Goal: Task Accomplishment & Management: Complete application form

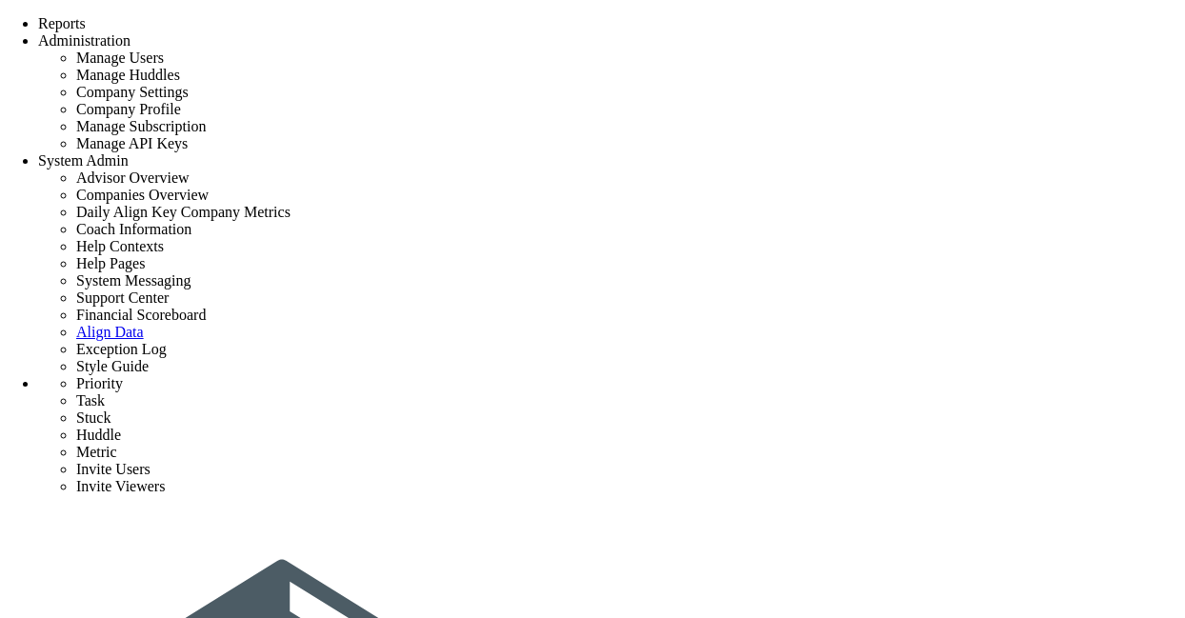
type input "i"
click at [770, 417] on span "+ Invite user "iamjk" via email" at bounding box center [777, 409] width 173 height 15
type input "iamjk"
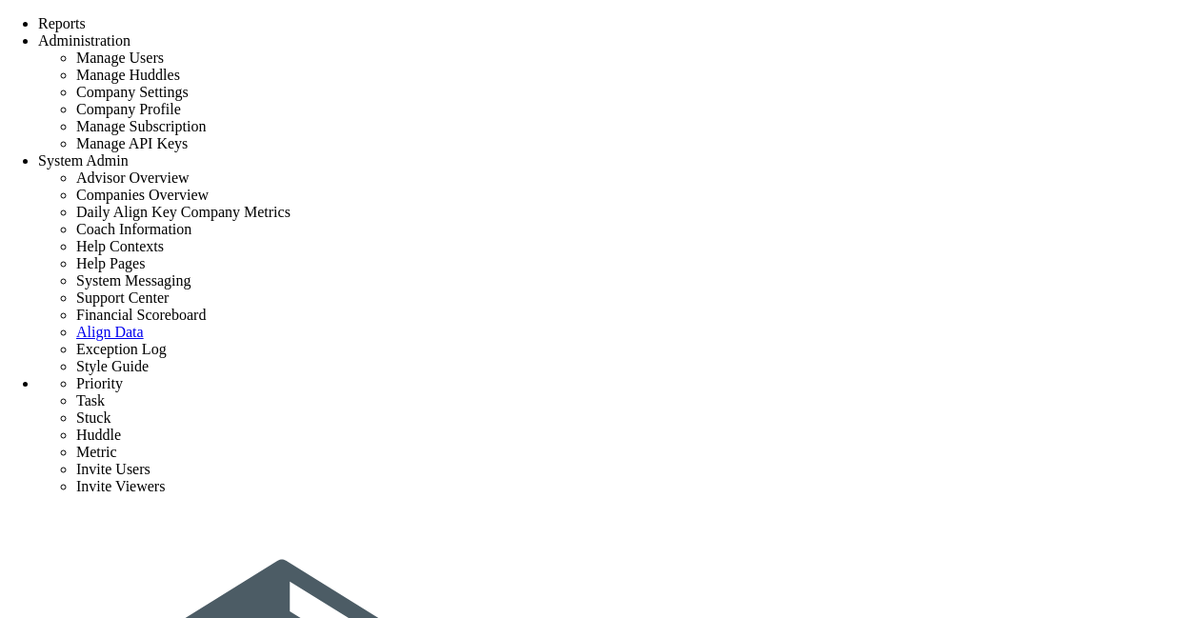
type input "[EMAIL_ADDRESS][DOMAIN_NAME]"
type input "undefined"
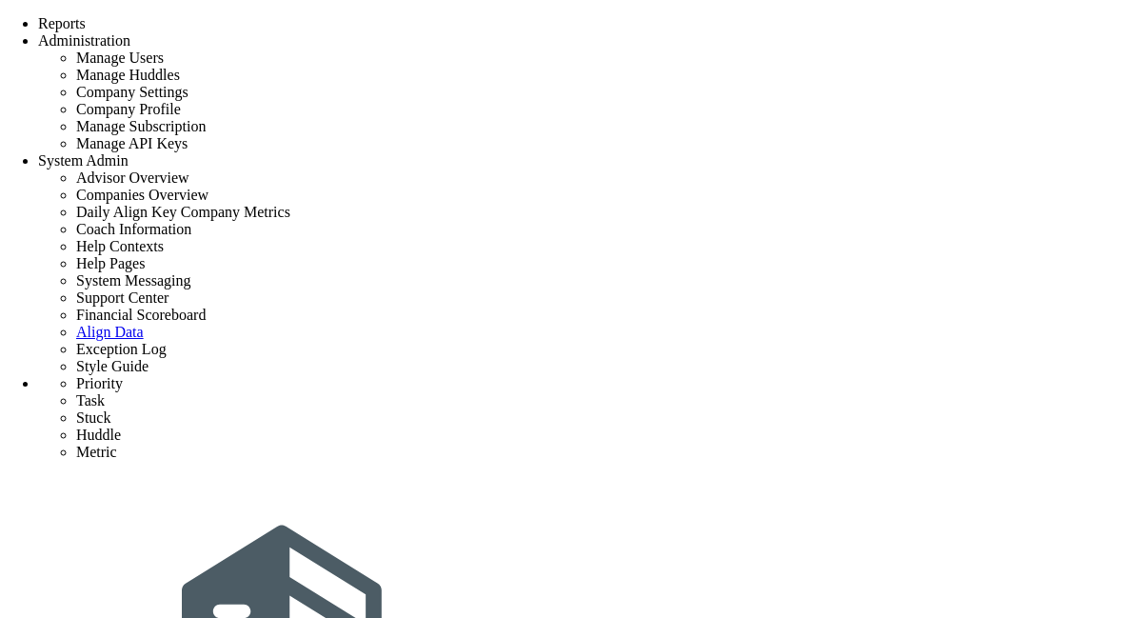
click at [724, 404] on span "+ Invite user "ui" via email" at bounding box center [709, 396] width 153 height 15
type input "ui"
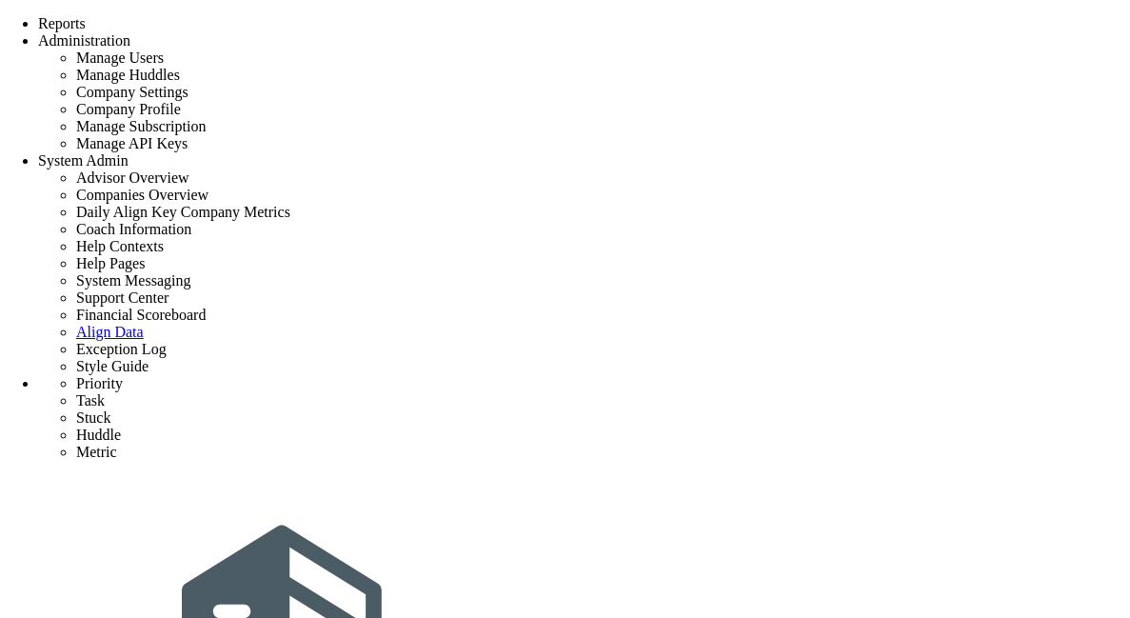
type input "[EMAIL_ADDRESS][DOMAIN_NAME]"
type input "undefined"
drag, startPoint x: 779, startPoint y: 589, endPoint x: 877, endPoint y: 584, distance: 98.2
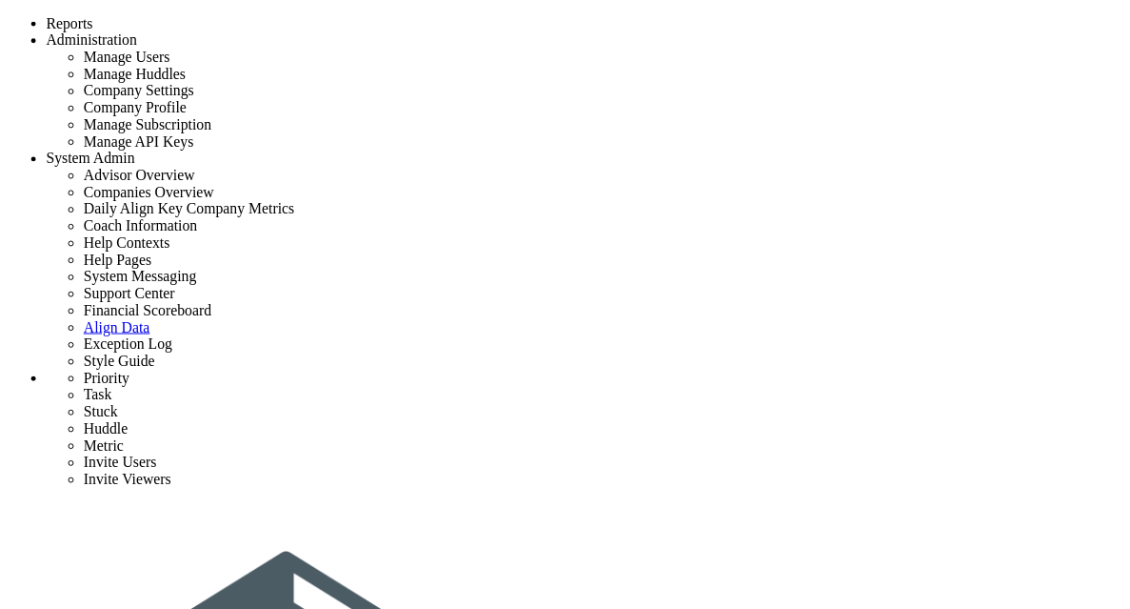
scroll to position [67, 0]
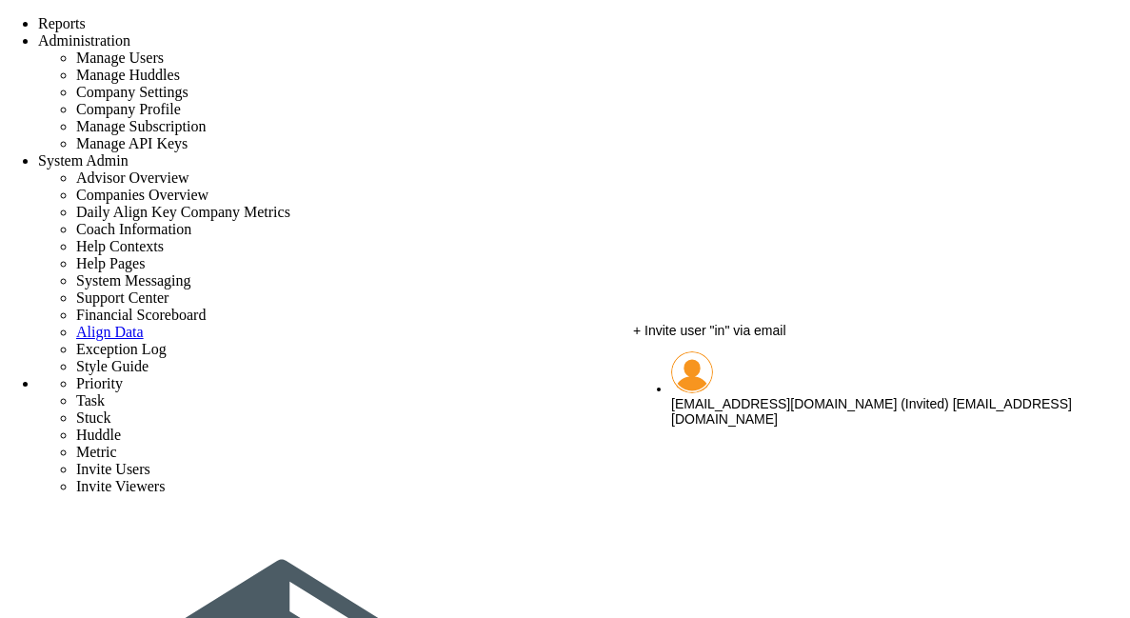
click at [716, 338] on span "+ Invite user "in" via email" at bounding box center [709, 330] width 153 height 15
type input "in"
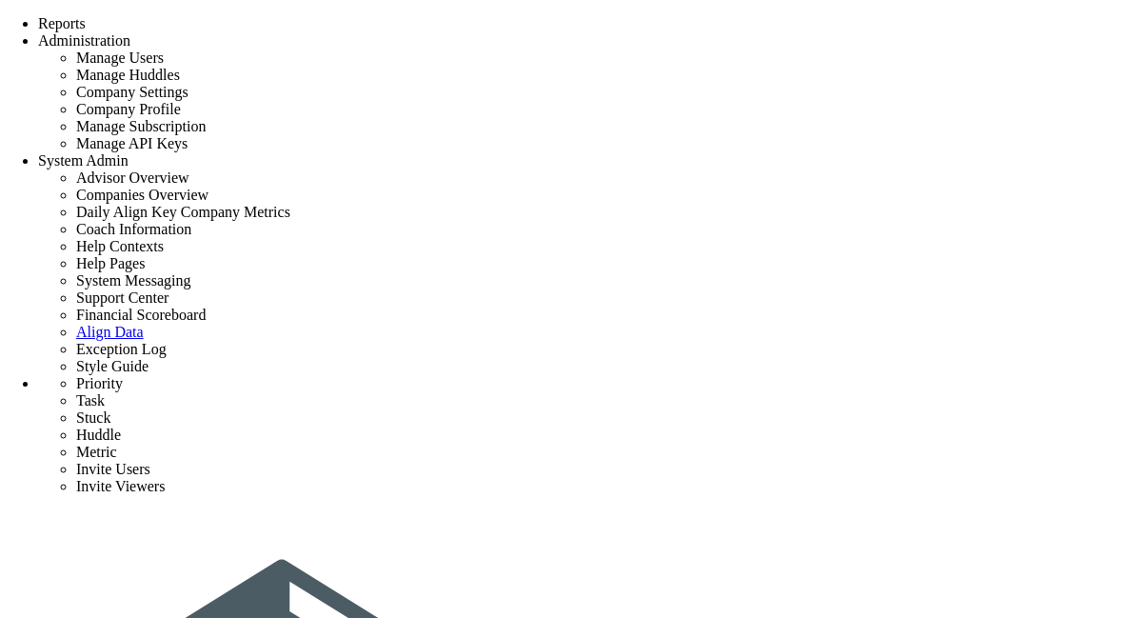
type input "inp@gmail.com"
type input "undefined"
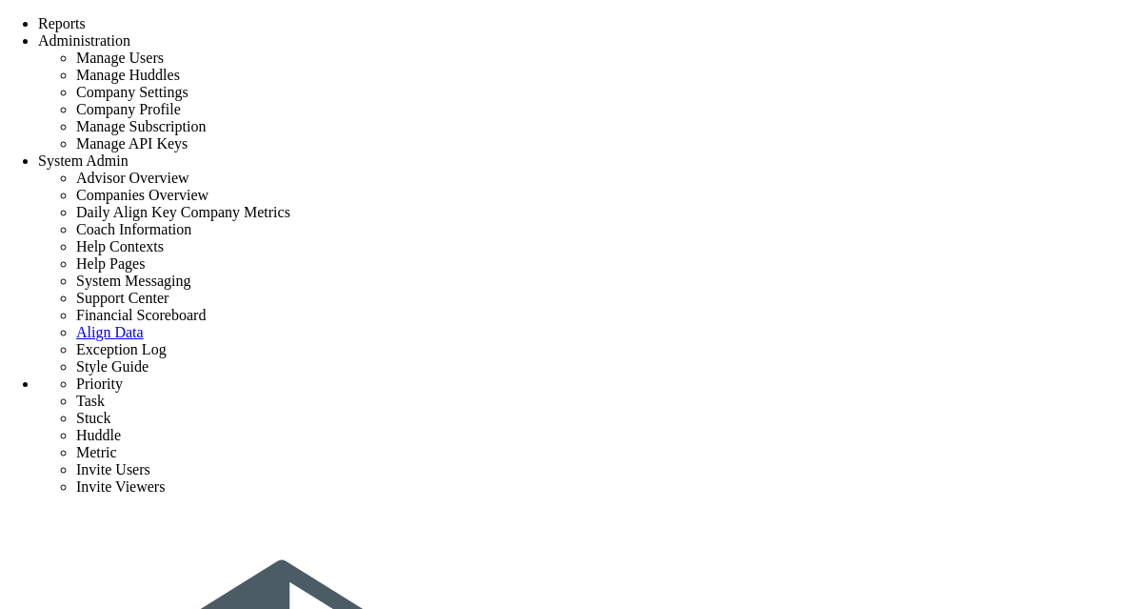
type input "ker"
click at [737, 405] on span "+ Invite user "ker" via email" at bounding box center [713, 397] width 161 height 15
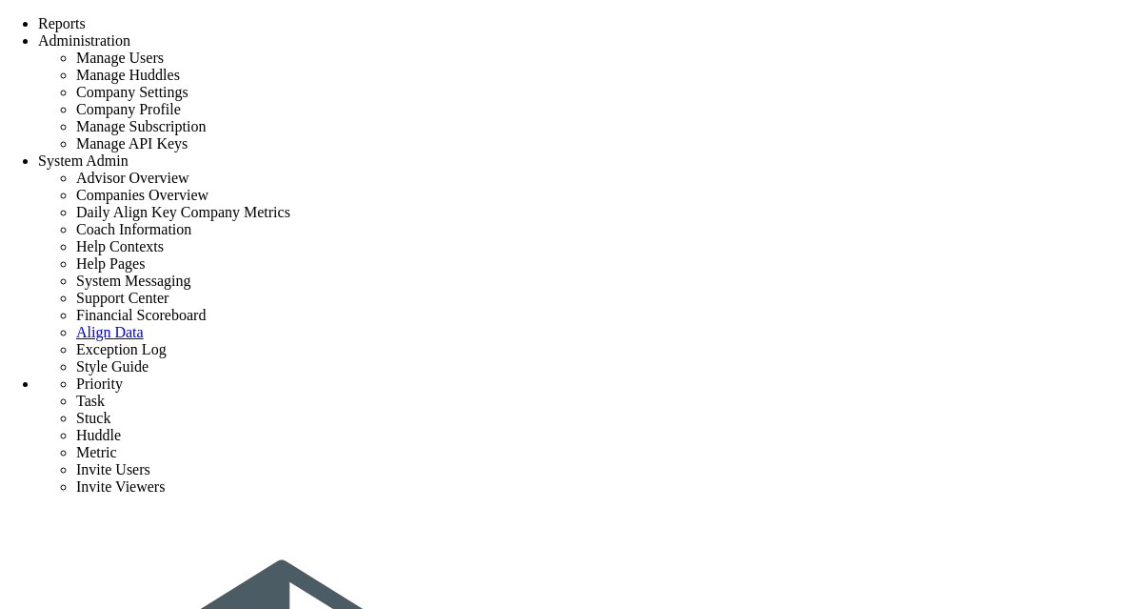
type input "[EMAIL_ADDRESS][DOMAIN_NAME]"
type input "undefined"
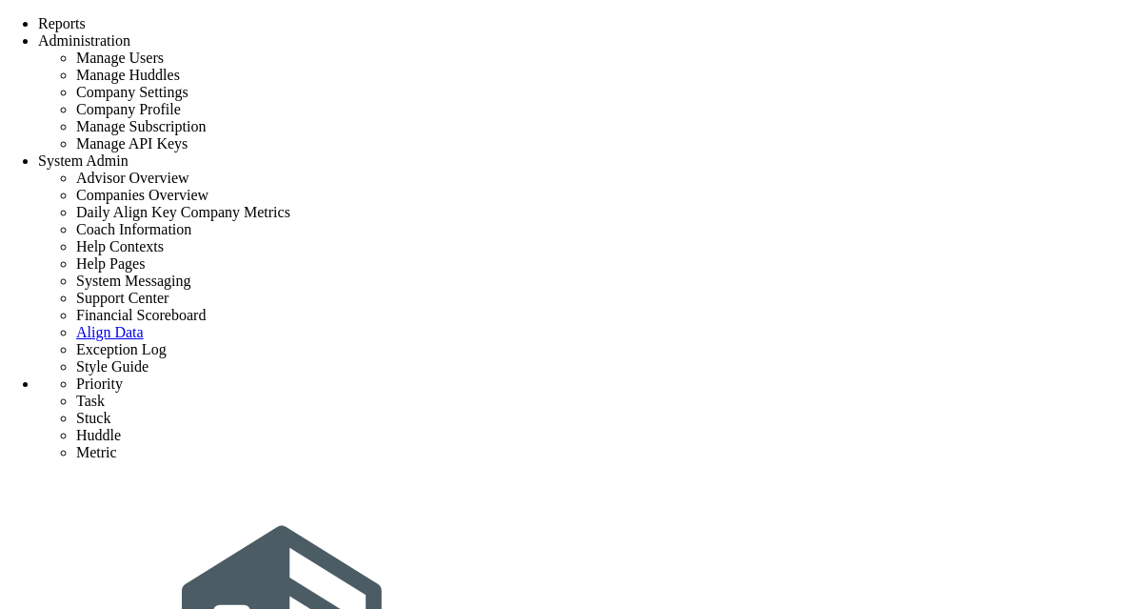
click at [701, 405] on span "+ Invite user "opk" via email" at bounding box center [715, 397] width 164 height 15
type input "opk"
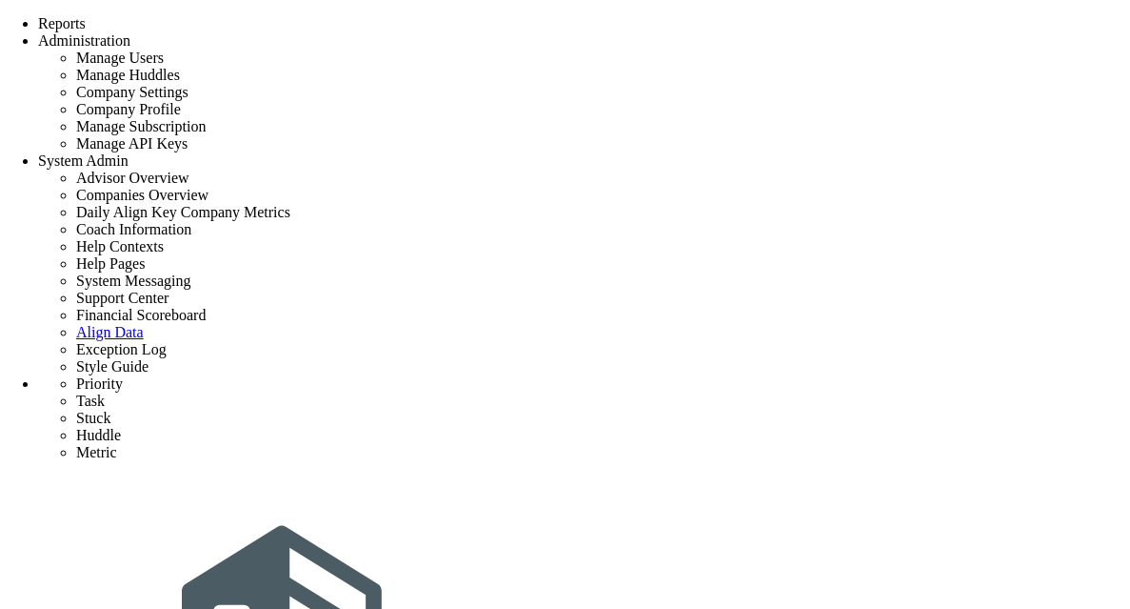
type input "[EMAIL_ADDRESS][DOMAIN_NAME]"
type input "undefined"
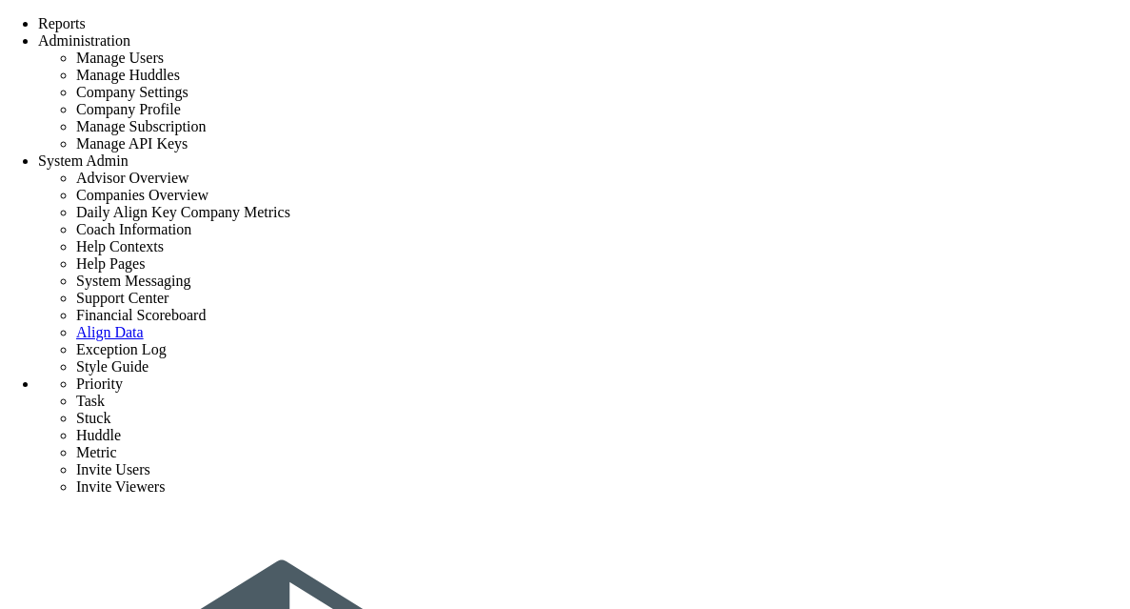
click at [722, 405] on span "+ Invite user "mylife" via email" at bounding box center [721, 397] width 177 height 15
type input "mylife"
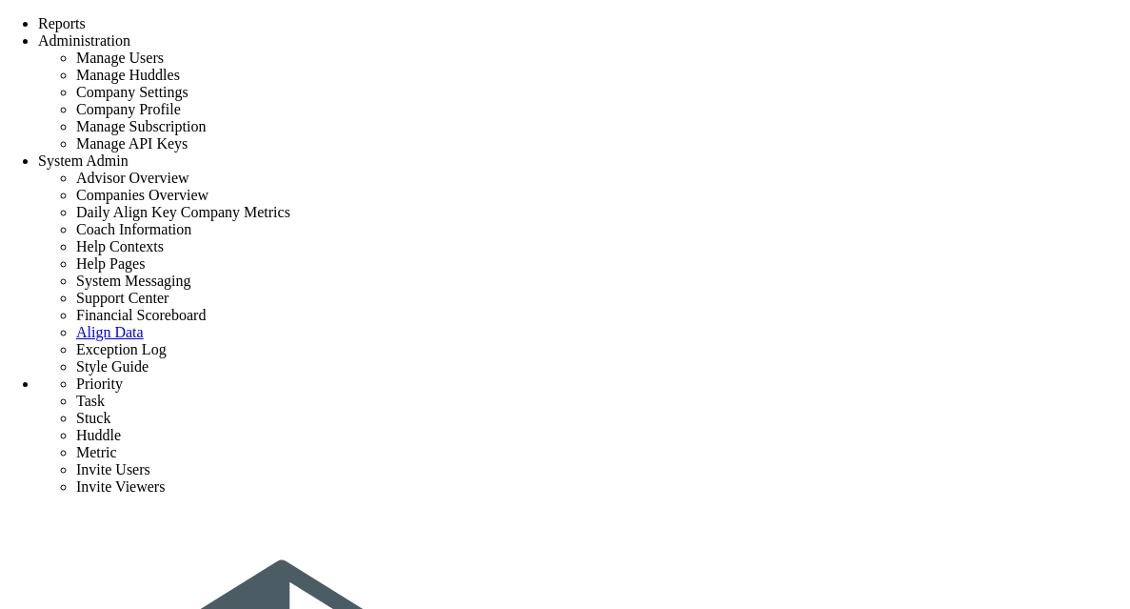
type input "[EMAIL_ADDRESS][DOMAIN_NAME]"
type input "undefined"
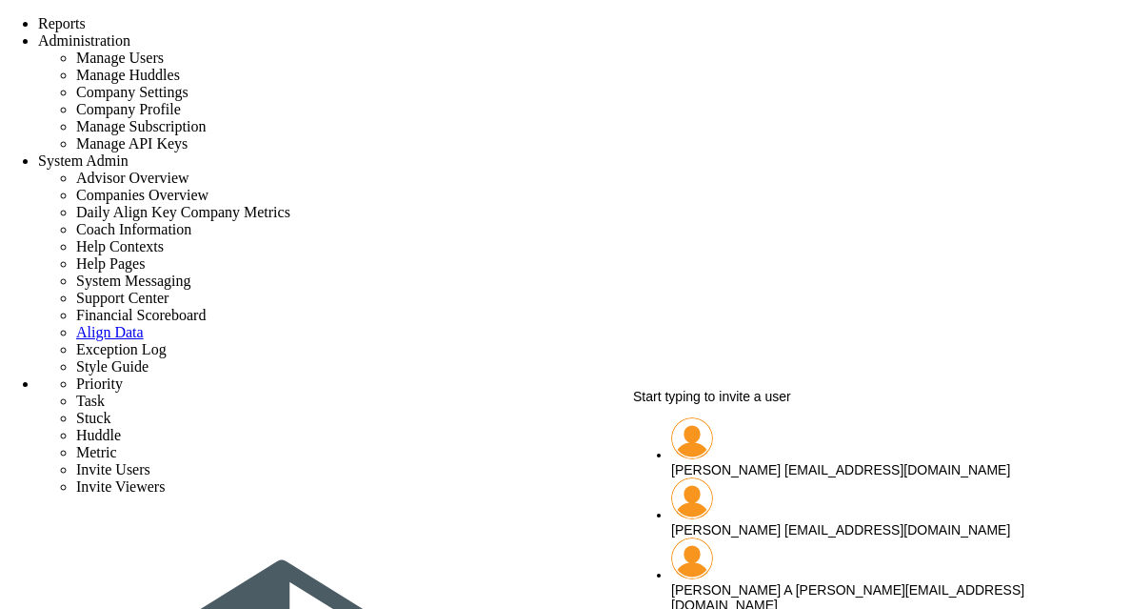
click at [737, 404] on span "Start typing to invite a user" at bounding box center [712, 396] width 158 height 15
click at [745, 404] on span "Start typing to invite a user" at bounding box center [712, 396] width 158 height 15
click at [775, 404] on span "Start typing to invite a user" at bounding box center [712, 396] width 158 height 15
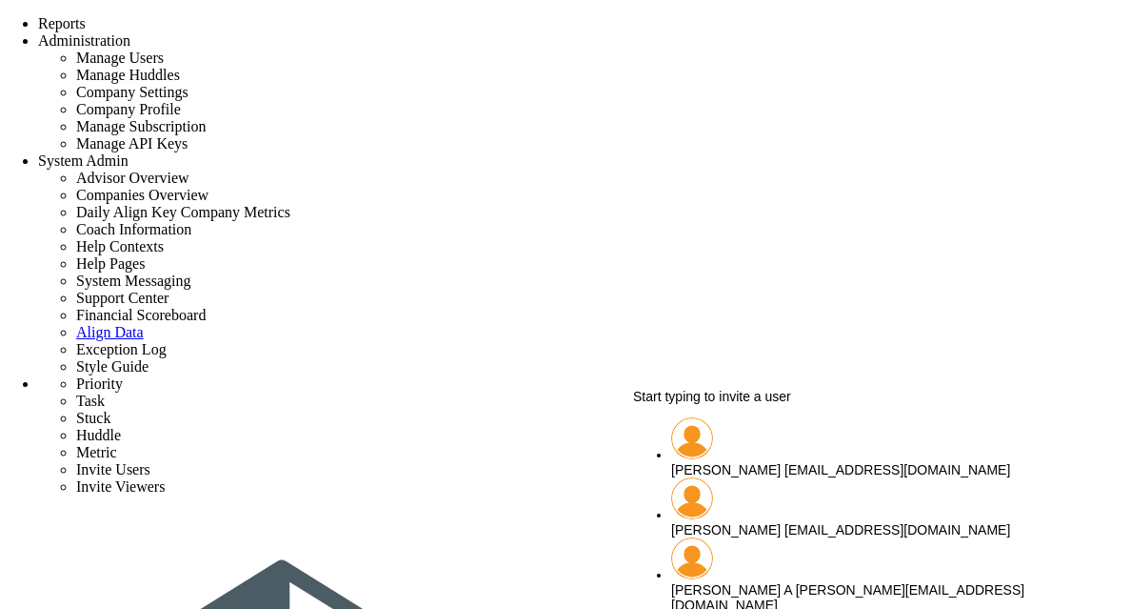
click at [726, 404] on span "Start typing to invite a user" at bounding box center [712, 396] width 158 height 15
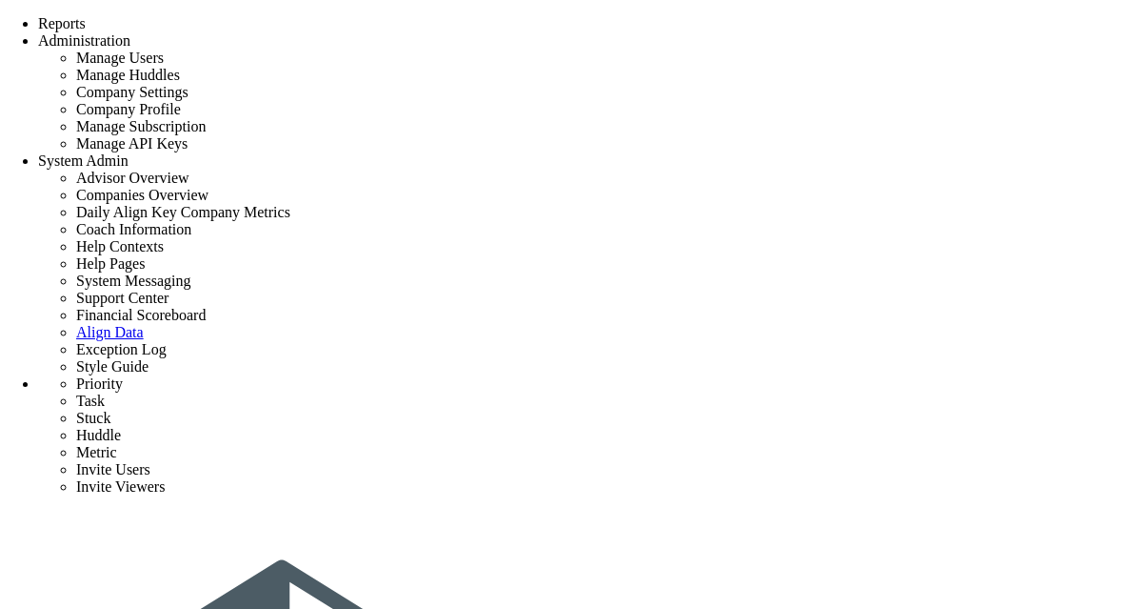
click at [701, 405] on span "+ Invite user "doit" via email" at bounding box center [715, 397] width 164 height 15
type input "doit"
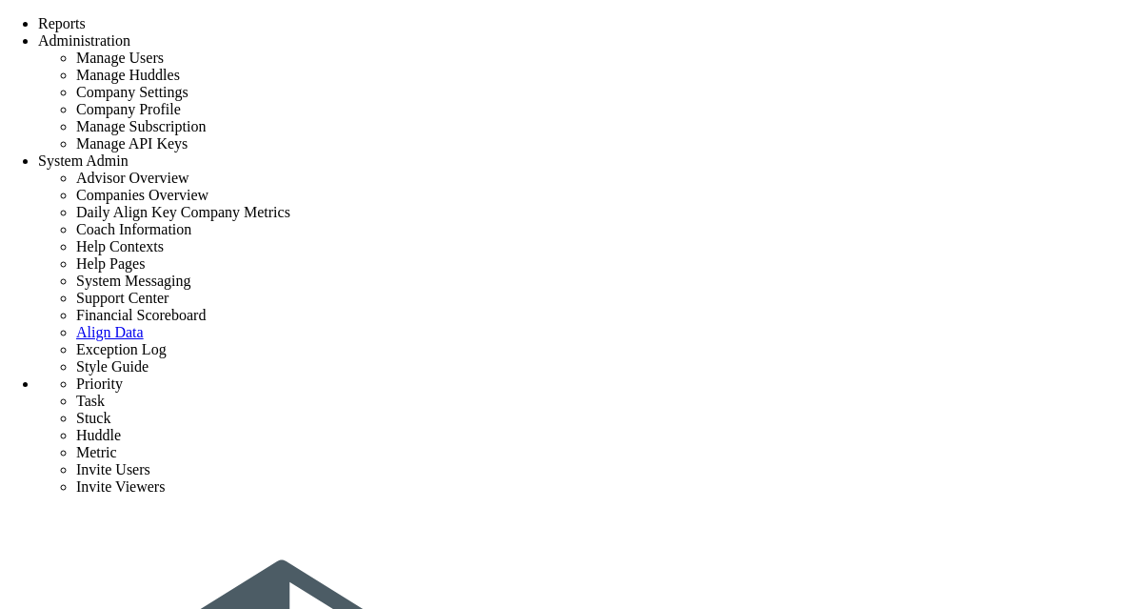
type input "[EMAIL_ADDRESS][DOMAIN_NAME]"
type input "undefined"
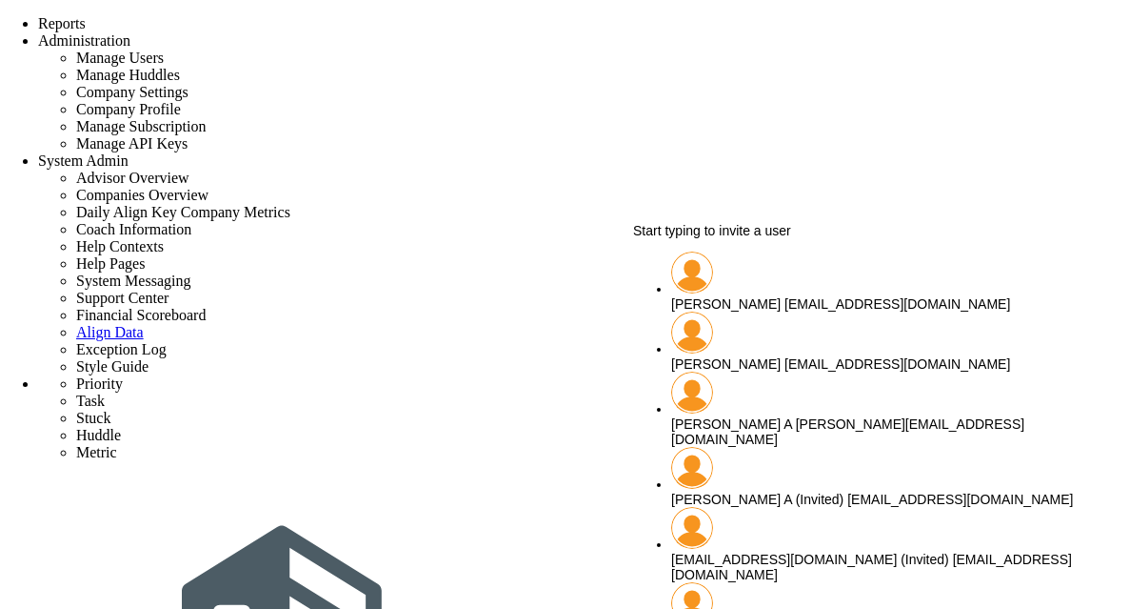
click at [739, 238] on span "Start typing to invite a user" at bounding box center [712, 230] width 158 height 15
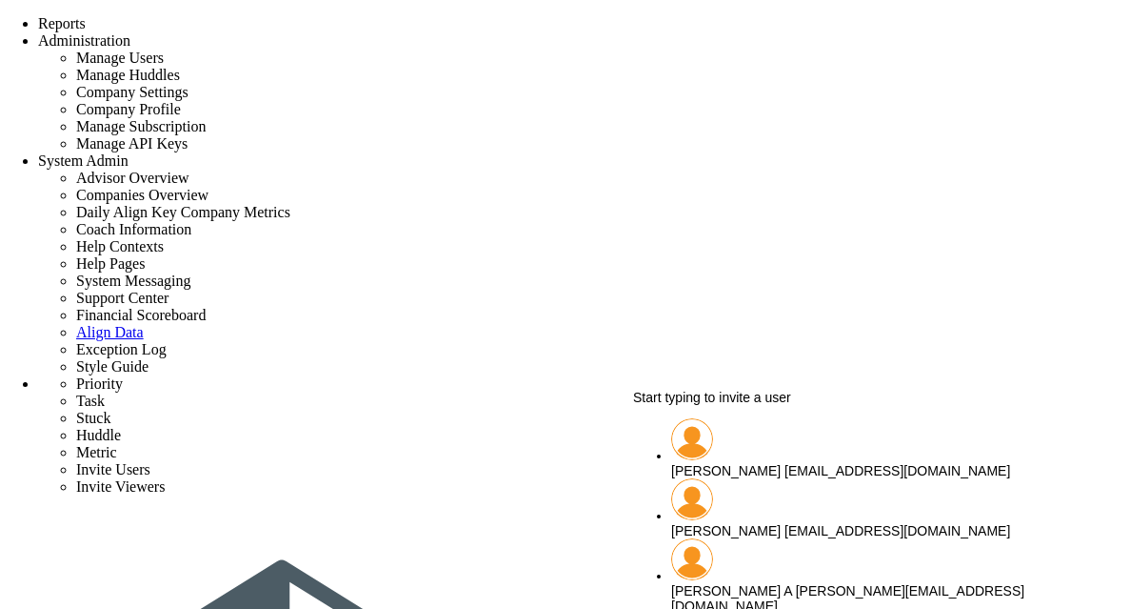
click at [723, 405] on span "Start typing to invite a user" at bounding box center [712, 397] width 158 height 15
click at [751, 405] on span "Start typing to invite a user" at bounding box center [712, 397] width 158 height 15
click at [755, 463] on div "Sudhir Dakshinamurthy sudhirbd@gmail.com" at bounding box center [879, 470] width 416 height 15
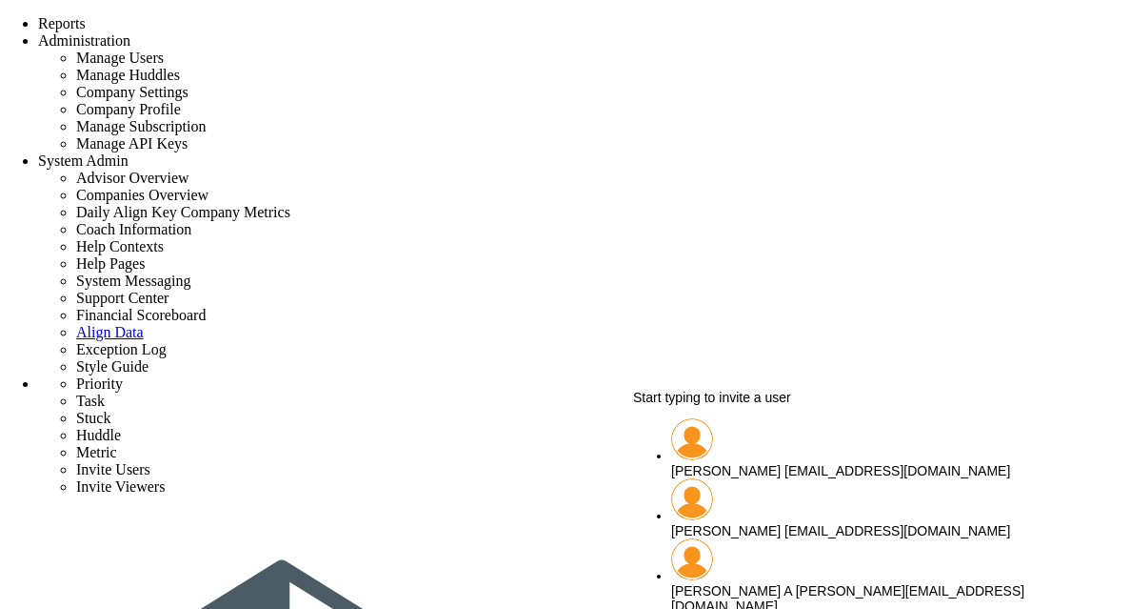
type input "[PERSON_NAME]"
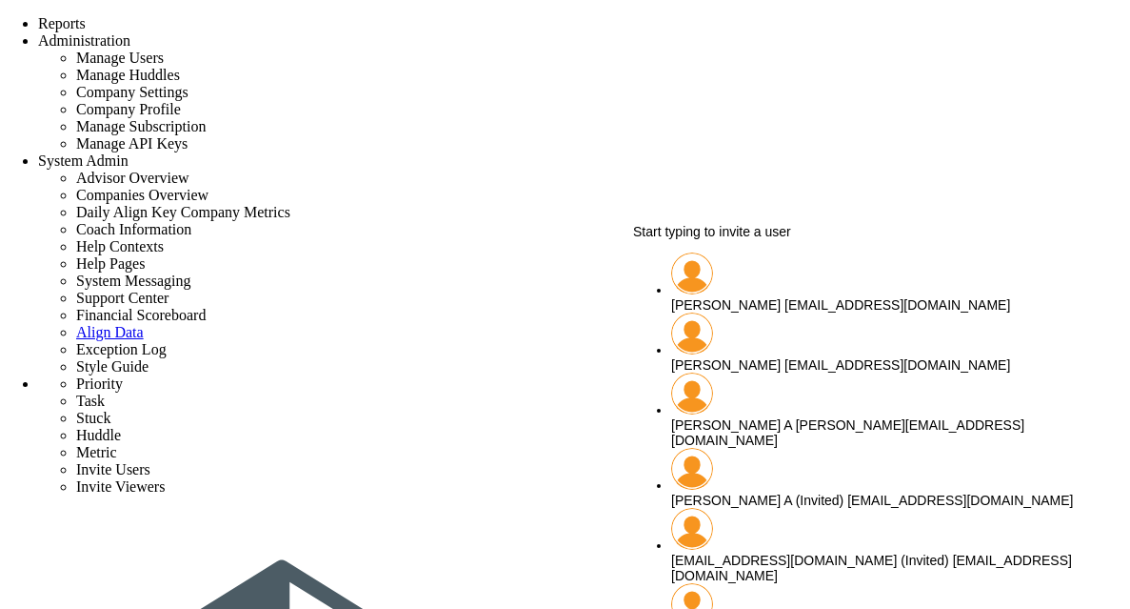
scroll to position [76, 0]
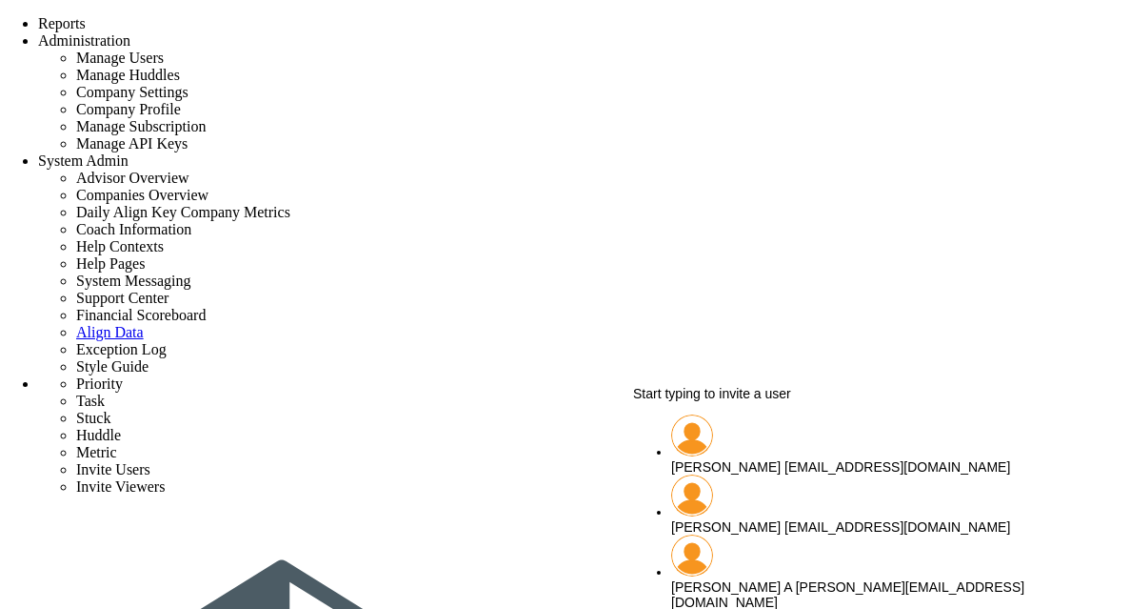
click at [777, 401] on span "Start typing to invite a user" at bounding box center [712, 393] width 158 height 15
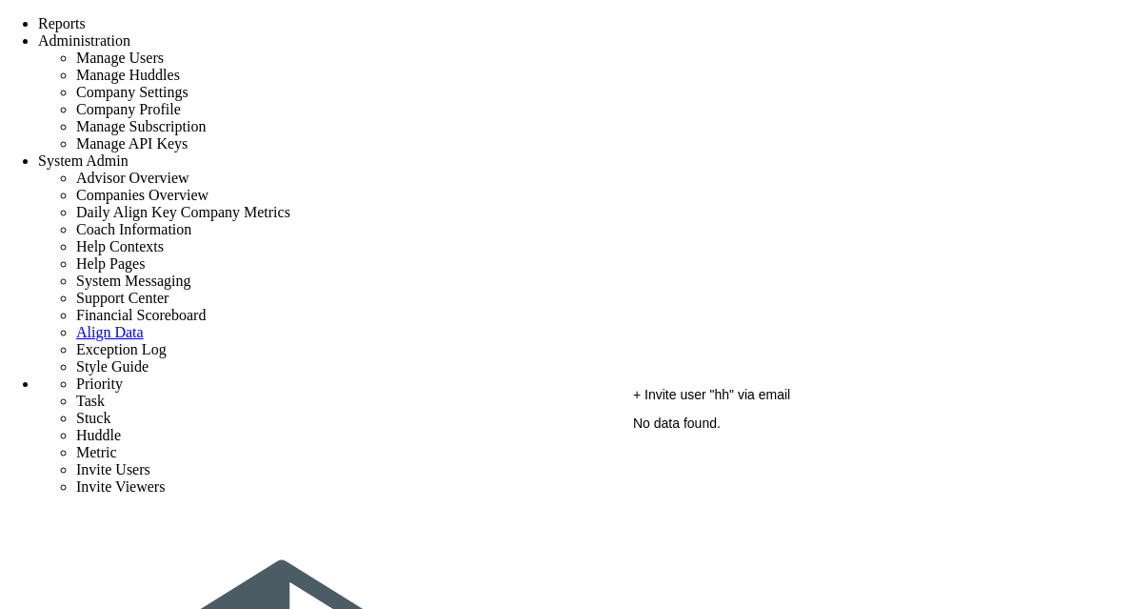
type input "h"
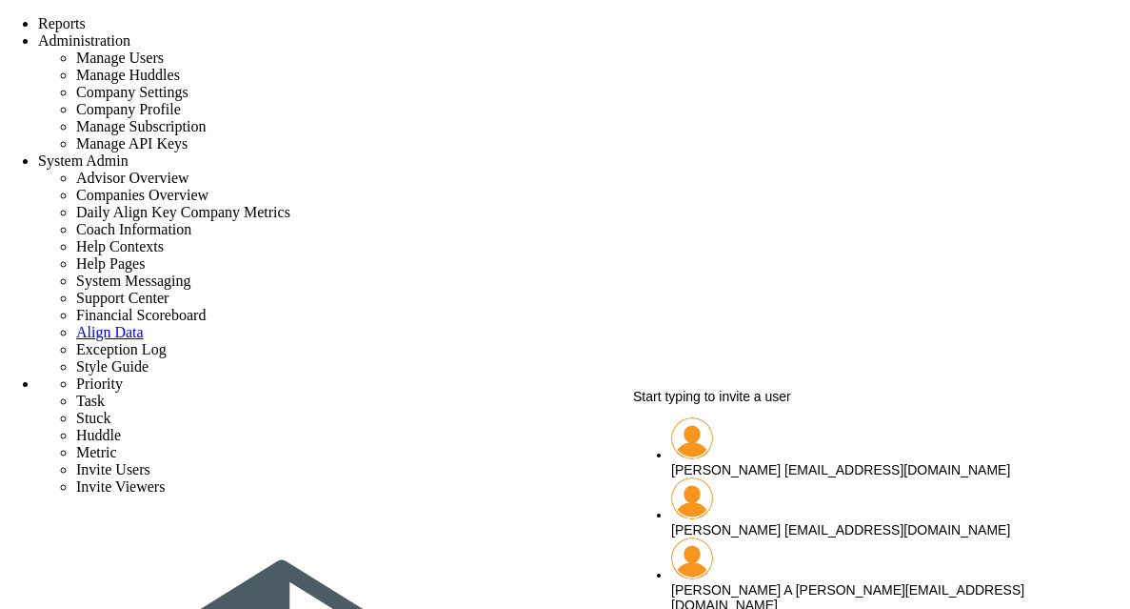
click at [726, 404] on span "Start typing to invite a user" at bounding box center [712, 396] width 158 height 15
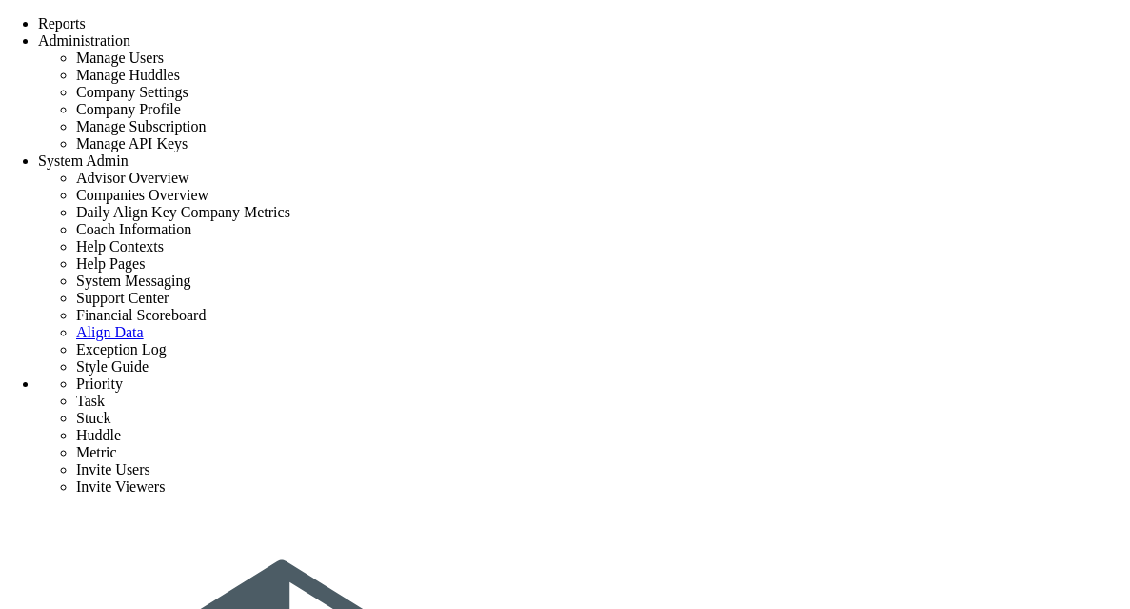
click at [693, 405] on span "+ Invite user "uiname" via email" at bounding box center [726, 397] width 187 height 15
type input "uiname"
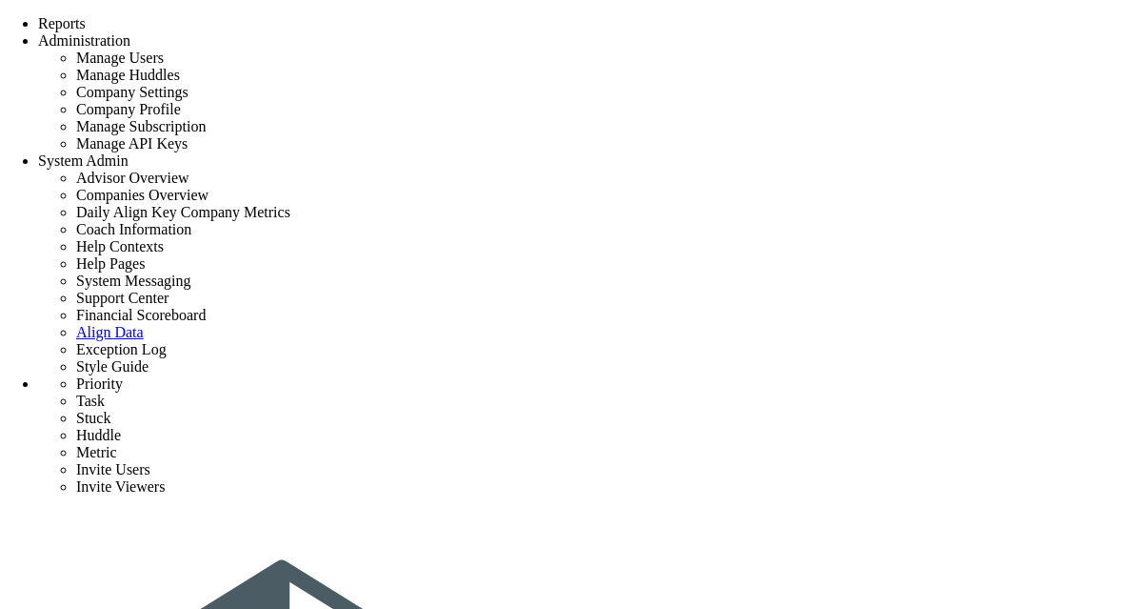
type input "[EMAIL_ADDRESS][DOMAIN_NAME]"
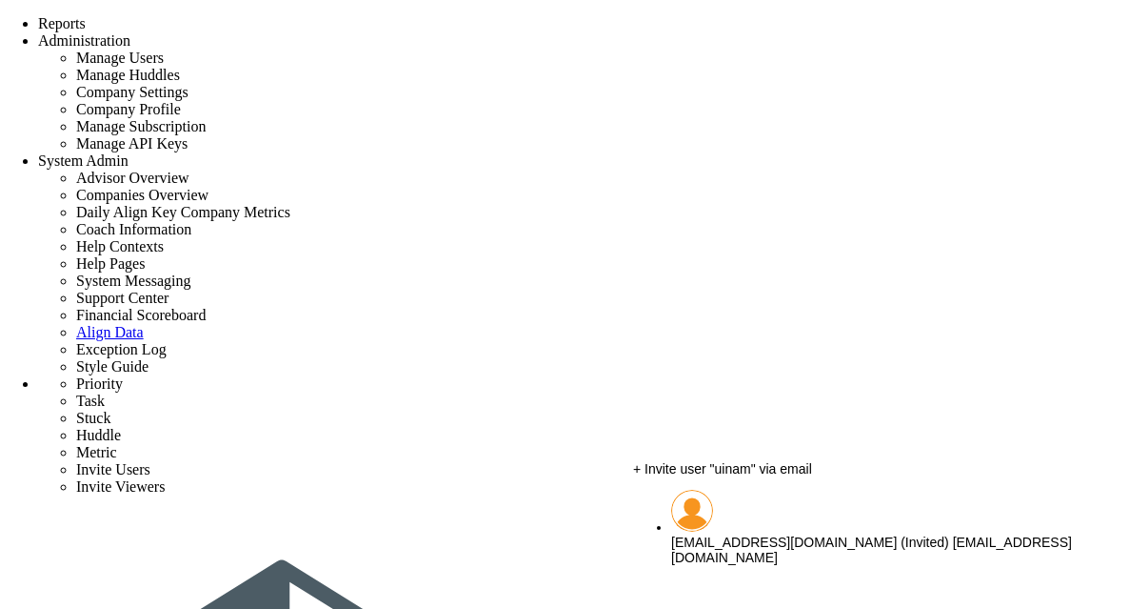
click at [706, 534] on span "uiname@gmail.com (Invited)" at bounding box center [810, 541] width 278 height 15
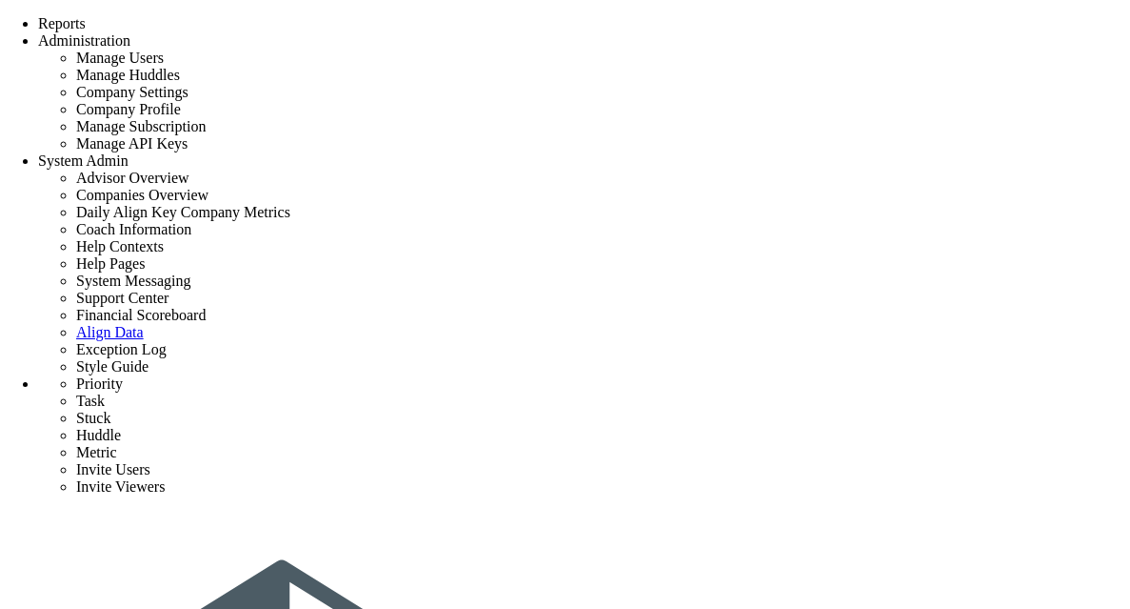
type input "uiname@gmail.com (Invited)"
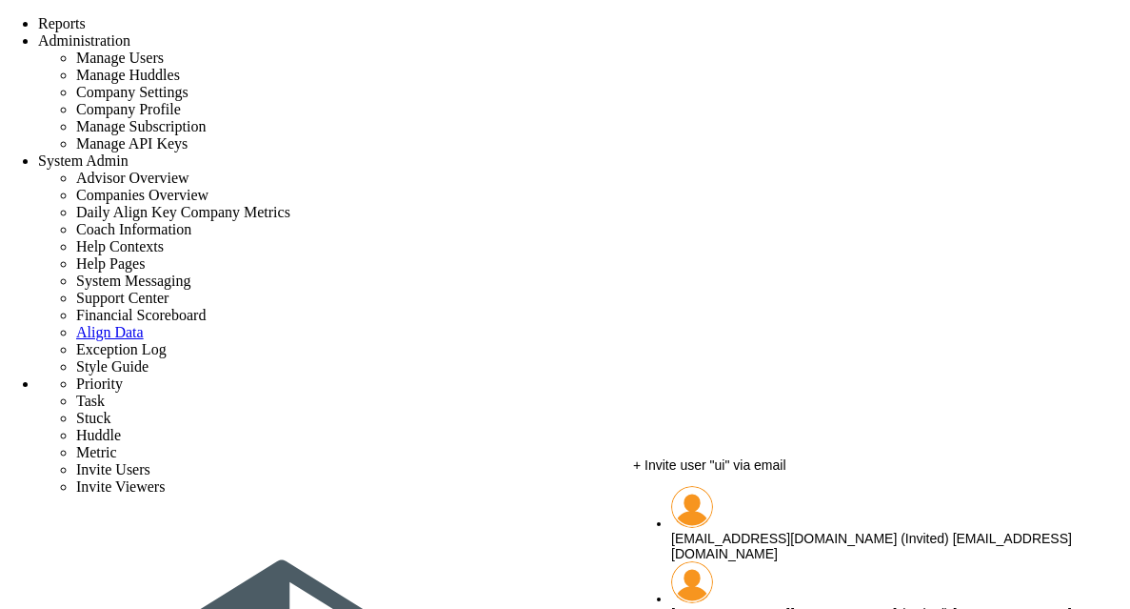
click at [716, 606] on span "uiname@gmail.com (Invited)" at bounding box center [810, 613] width 278 height 15
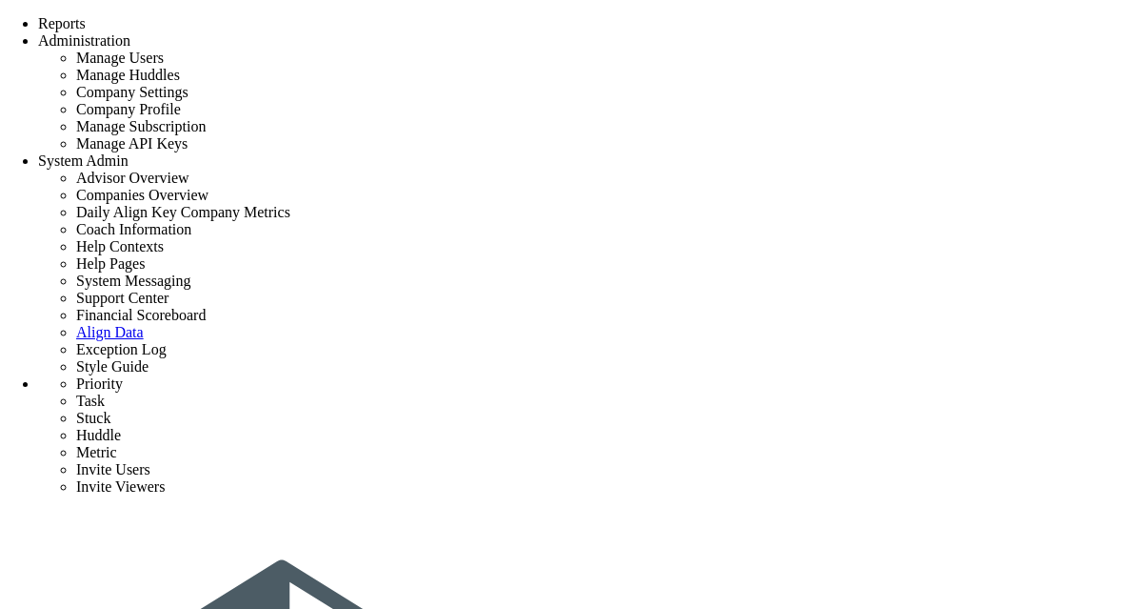
scroll to position [0, 0]
type input "[EMAIL_ADDRESS][DOMAIN_NAME] (Invited)"
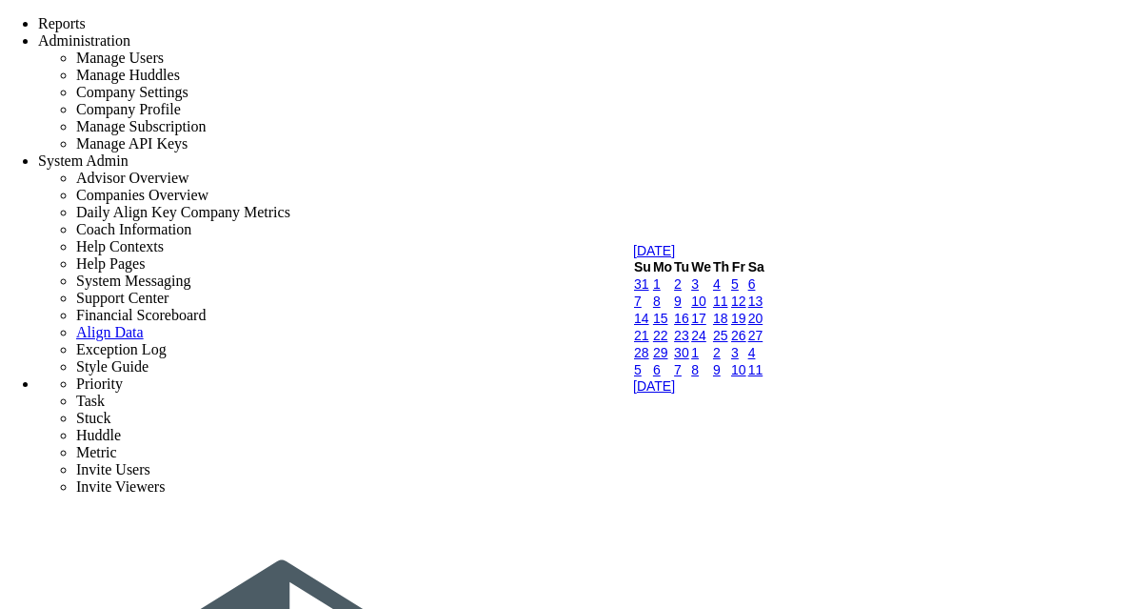
click at [729, 309] on link "11" at bounding box center [720, 300] width 15 height 15
type input "9/11/2025"
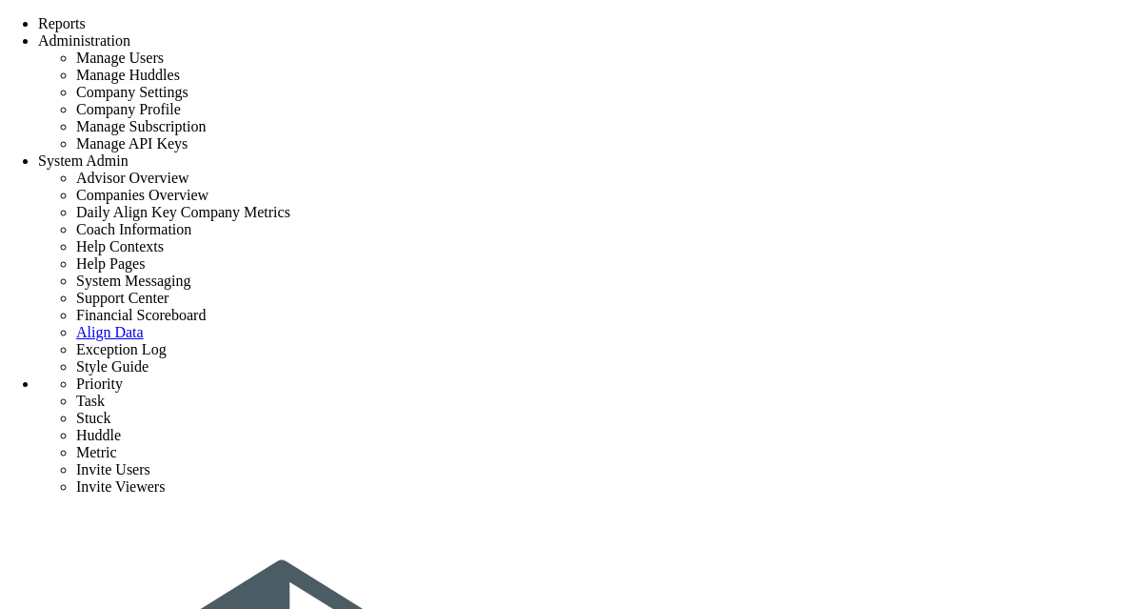
type input "proi"
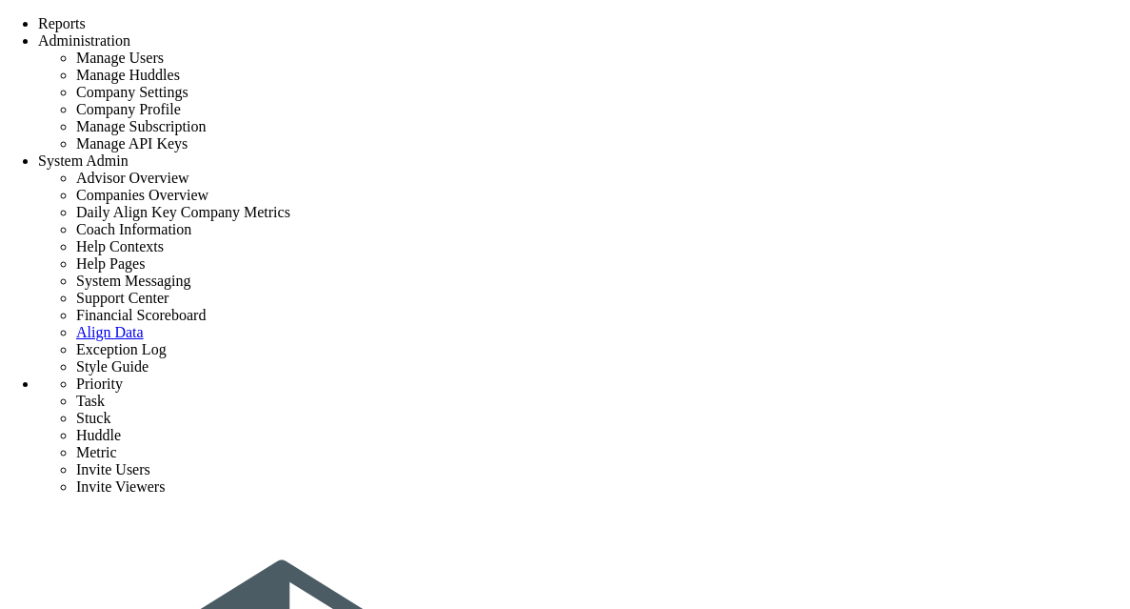
click at [730, 405] on span "+ Invite user "first" via email" at bounding box center [715, 397] width 164 height 15
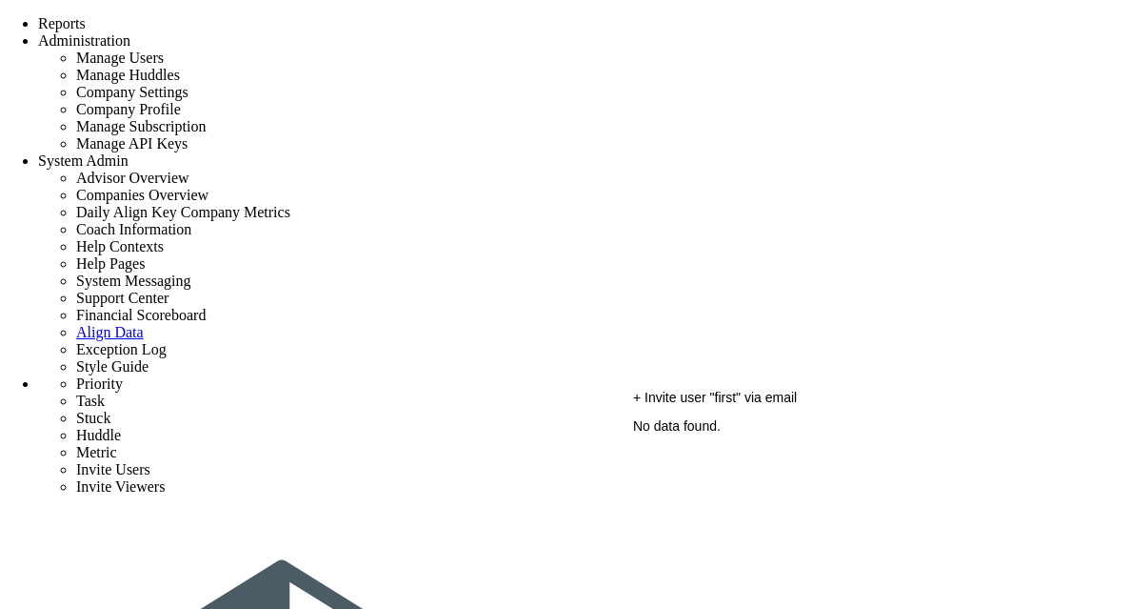
type input "first"
type input "[EMAIL_ADDRESS][DOMAIN_NAME]"
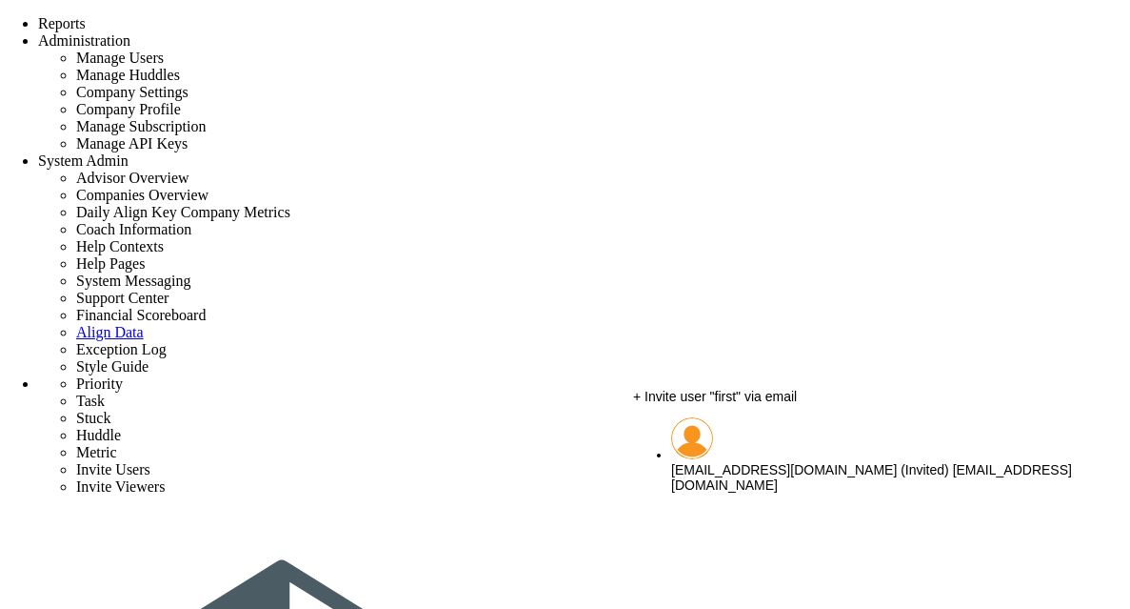
click at [778, 470] on div "first@gmail.com (Invited) first@gmail.com" at bounding box center [879, 477] width 416 height 30
type input "[EMAIL_ADDRESS][DOMAIN_NAME] (Invited)"
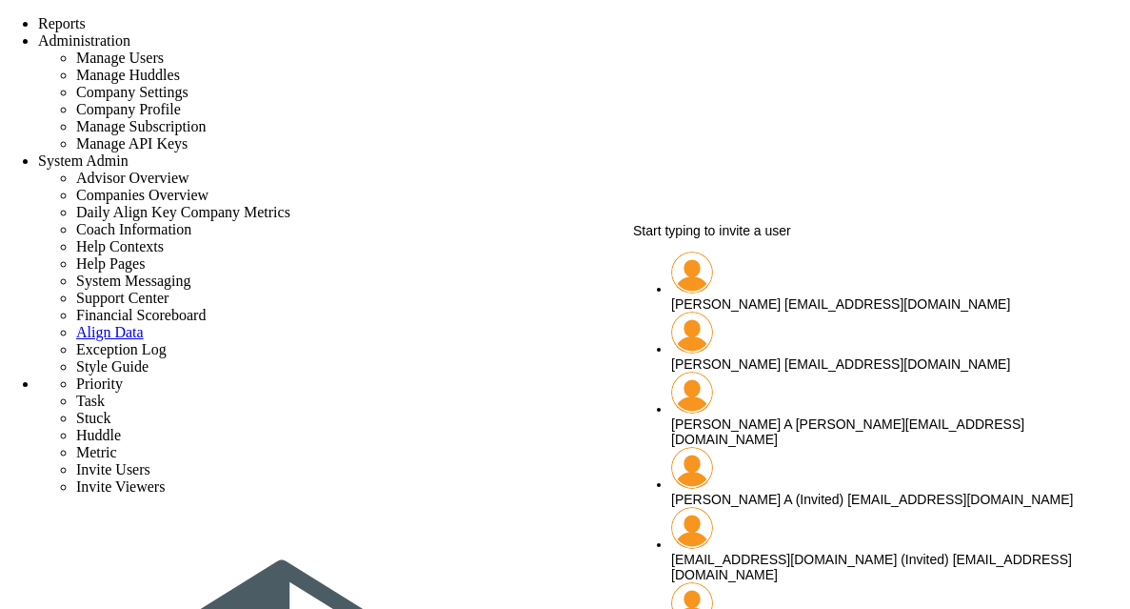
click at [788, 416] on div "chandrika A chandrika@align.com" at bounding box center [879, 431] width 416 height 30
type input "[PERSON_NAME] A"
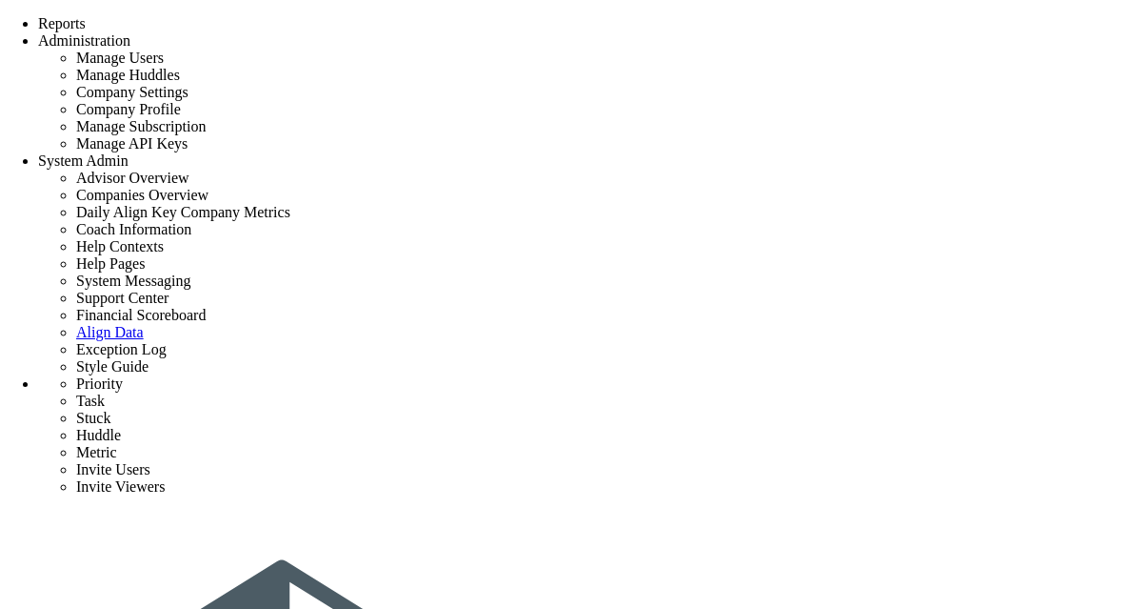
scroll to position [76, 0]
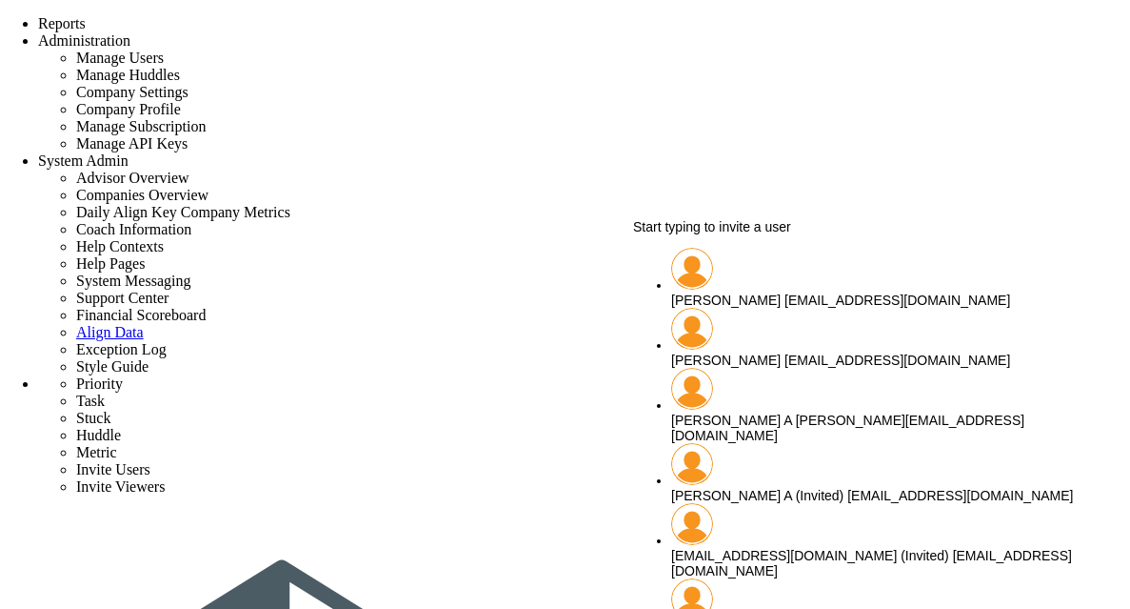
click at [727, 412] on div "chandrika A chandrika@align.com" at bounding box center [879, 427] width 416 height 30
type input "[PERSON_NAME] A"
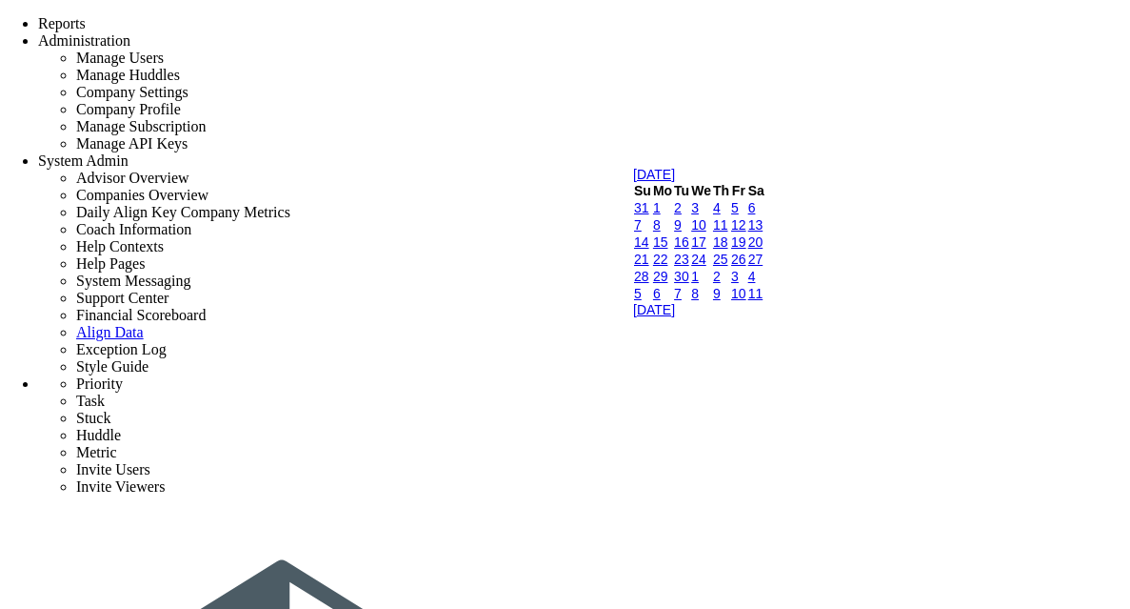
click at [729, 232] on link "11" at bounding box center [720, 224] width 15 height 15
type input "[DATE]"
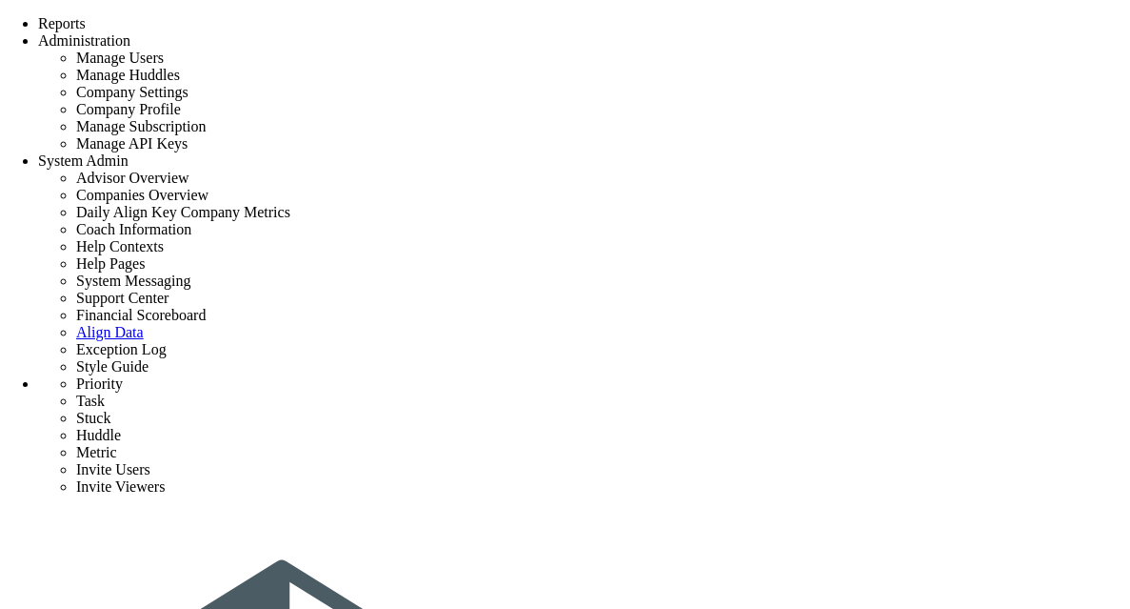
type input "i"
type input "pov 1"
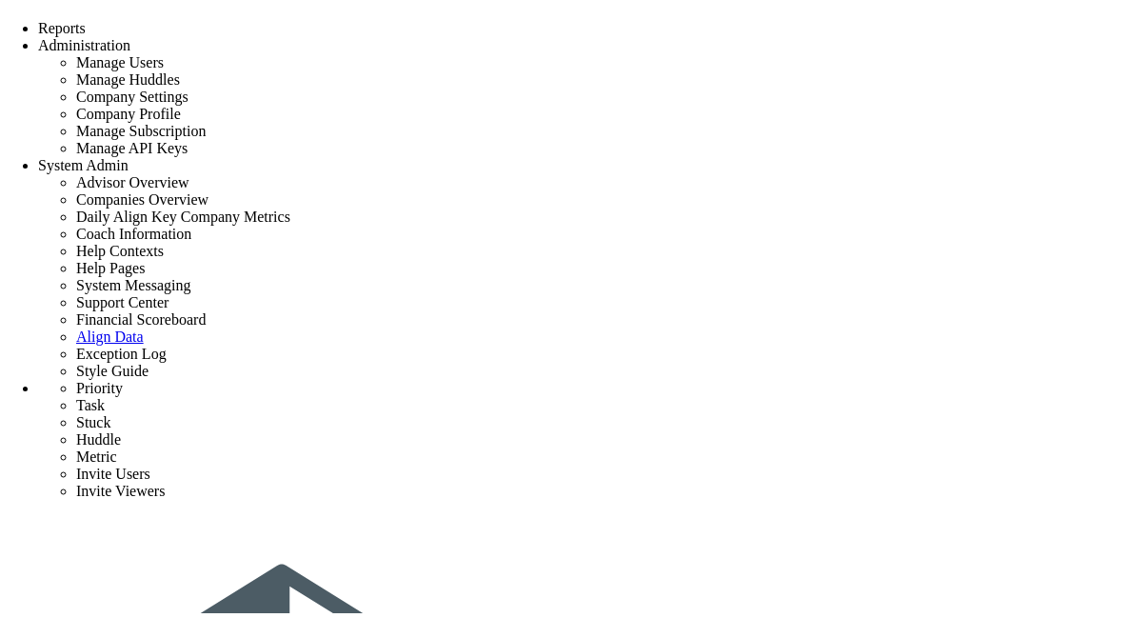
scroll to position [382, 0]
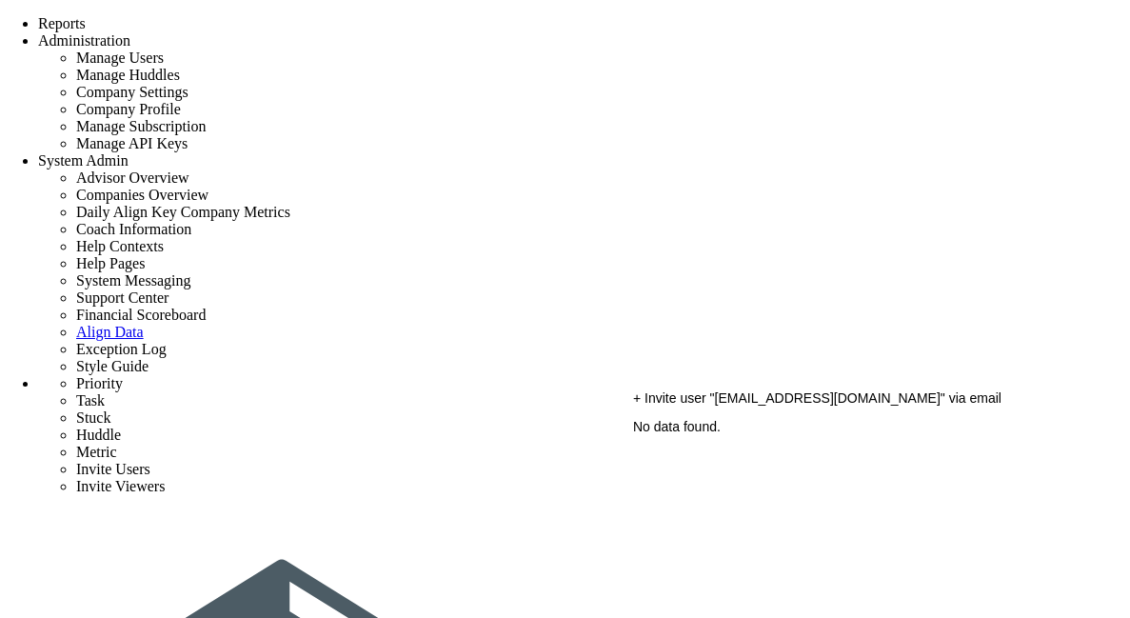
click at [761, 406] on span "+ Invite user "[EMAIL_ADDRESS][DOMAIN_NAME]" via email" at bounding box center [817, 397] width 369 height 15
type input "[EMAIL_ADDRESS][DOMAIN_NAME]"
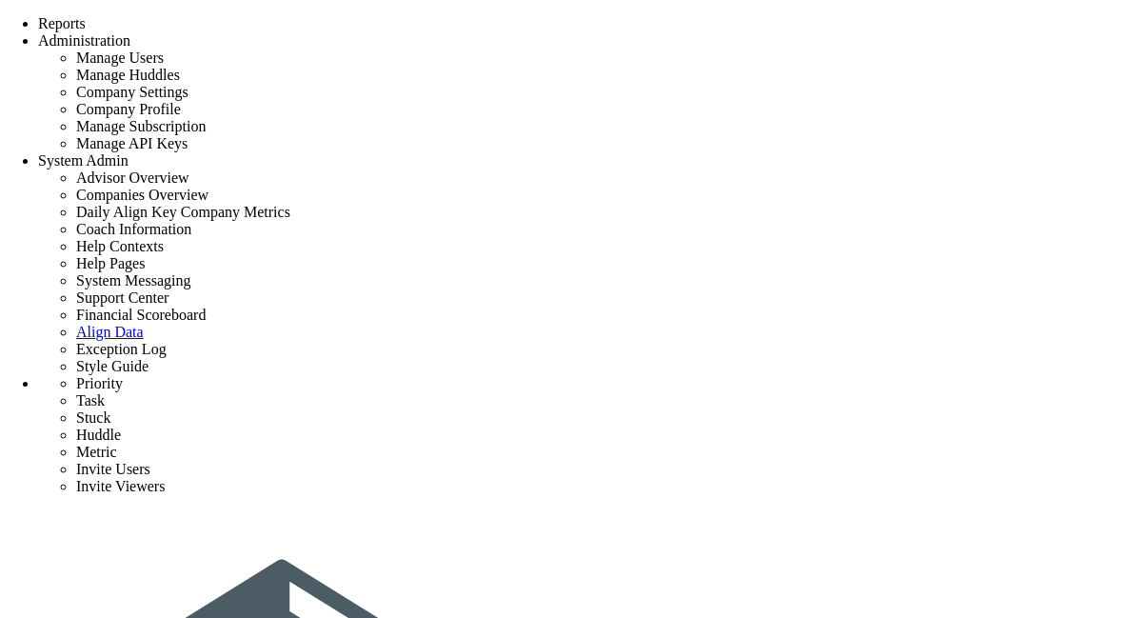
type input "[EMAIL_ADDRESS][DOMAIN_NAME]"
click at [766, 251] on span "+ Invite user "work@gmail.com" via email" at bounding box center [817, 243] width 369 height 15
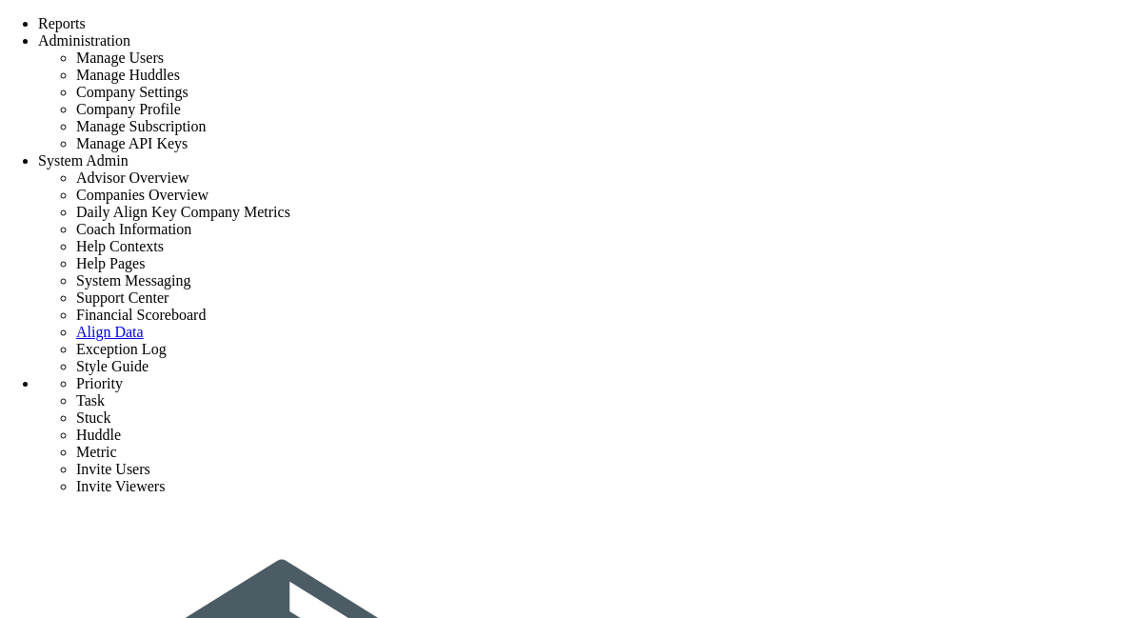
scroll to position [67, 0]
click at [752, 258] on span "+ Invite user "jil@gmail.cpm" via email" at bounding box center [764, 250] width 262 height 15
type input "[EMAIL_ADDRESS]"
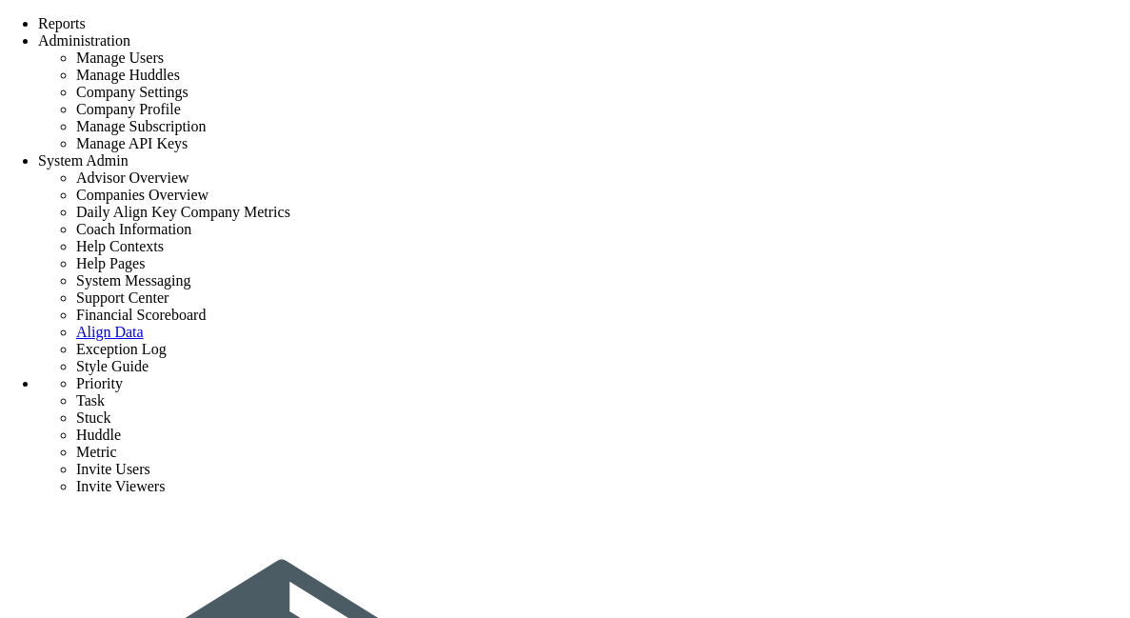
click at [739, 405] on span "+ Invite user "[EMAIL_ADDRESS][DOMAIN_NAME]" via email" at bounding box center [817, 397] width 369 height 15
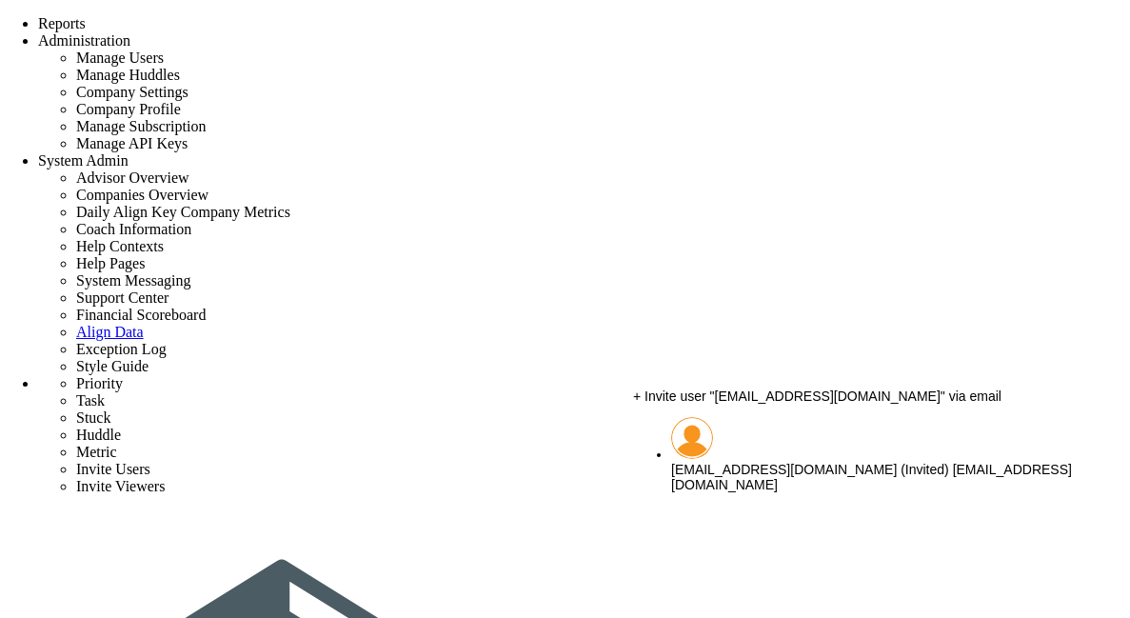
drag, startPoint x: 766, startPoint y: 367, endPoint x: 637, endPoint y: 367, distance: 128.6
type input "s"
type input "high"
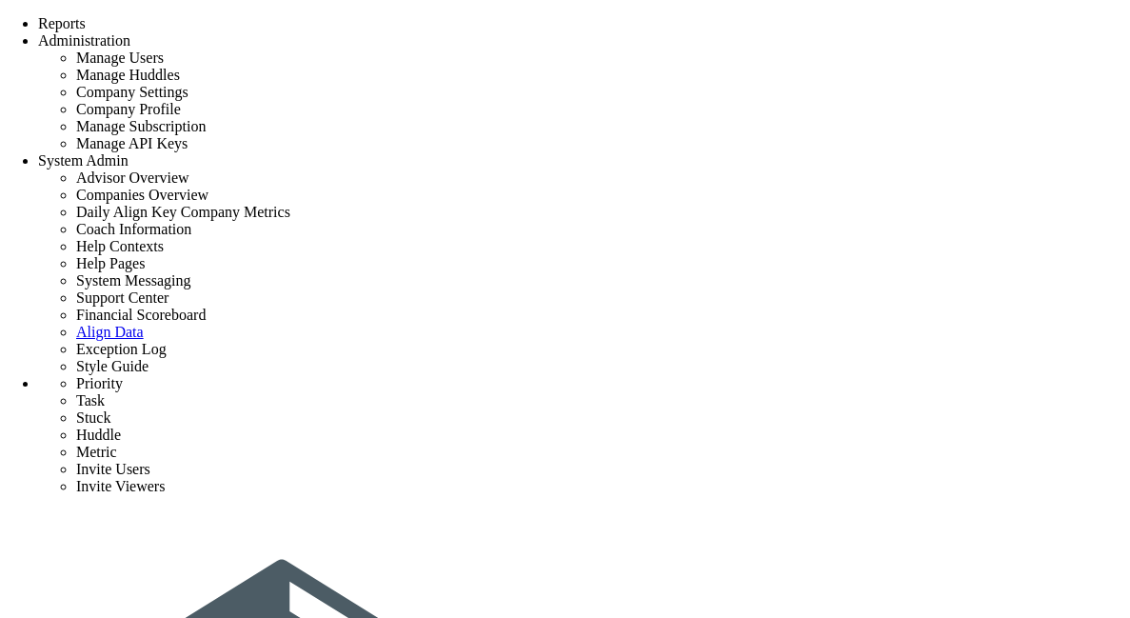
click at [759, 252] on span "+ Invite user "[EMAIL_ADDRESS][DOMAIN_NAME]" via email" at bounding box center [817, 244] width 369 height 15
type input "[EMAIL_ADDRESS][DOMAIN_NAME]"
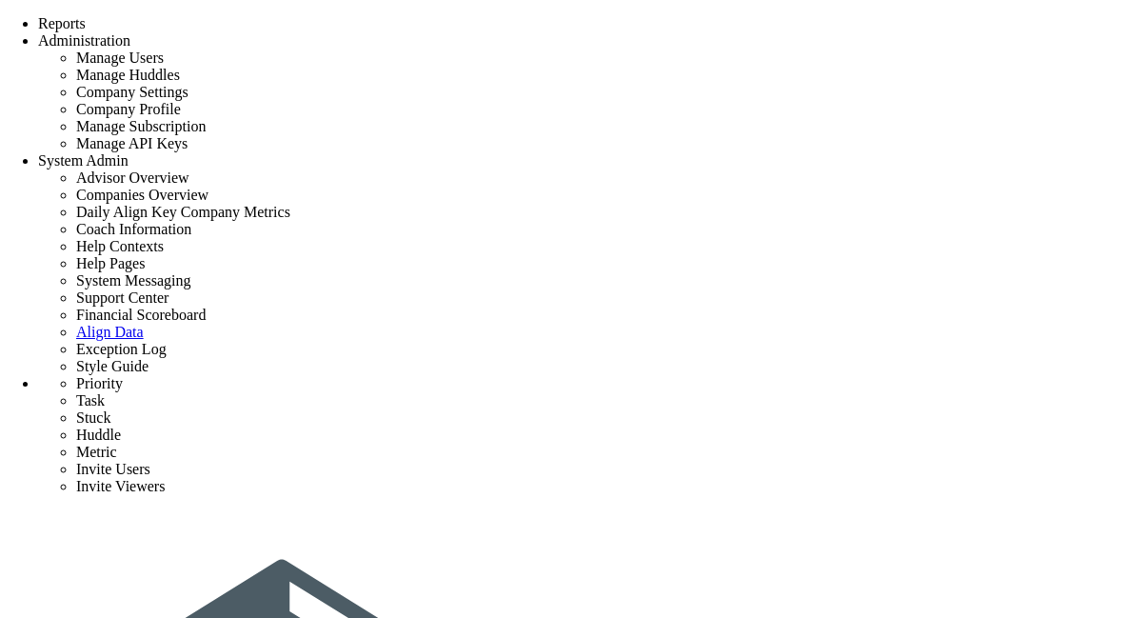
click at [753, 405] on span "+ Invite user "[EMAIL_ADDRESS][DOMAIN_NAME]" via email" at bounding box center [817, 397] width 369 height 15
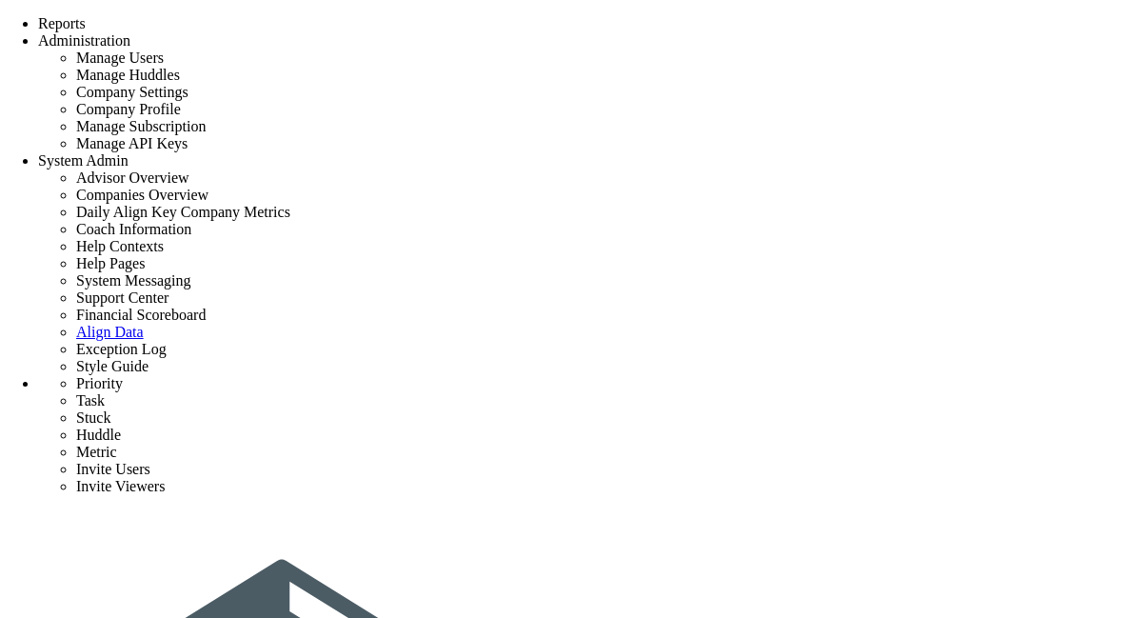
type input "[EMAIL_ADDRESS][DOMAIN_NAME] (Invited)"
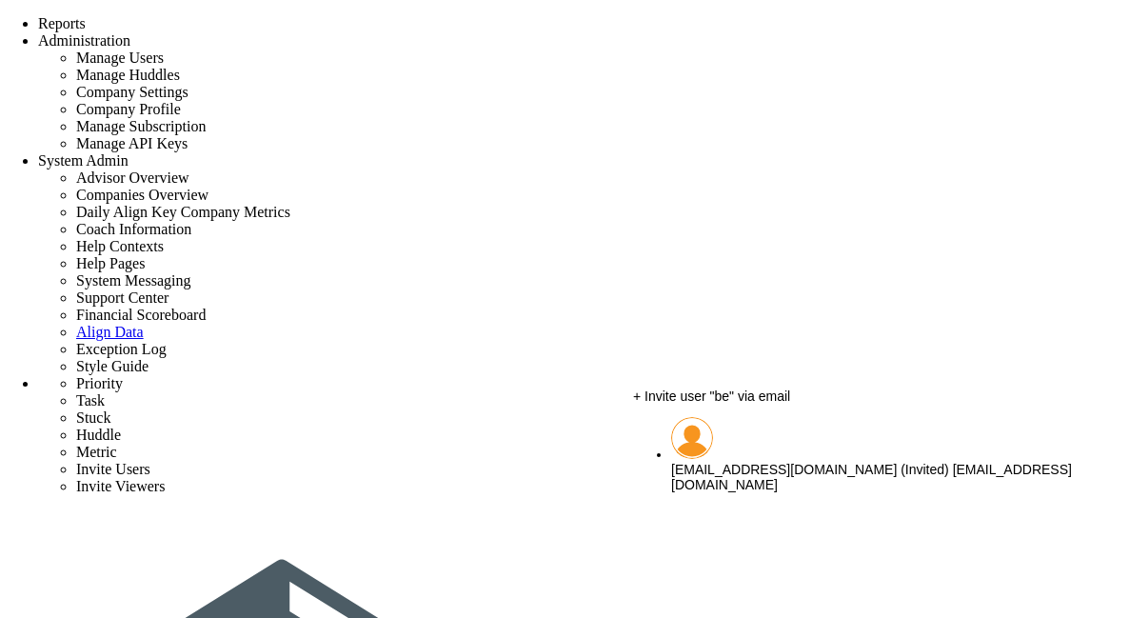
type input "b"
click at [731, 466] on span "[EMAIL_ADDRESS][DOMAIN_NAME] (Invited)" at bounding box center [810, 470] width 278 height 15
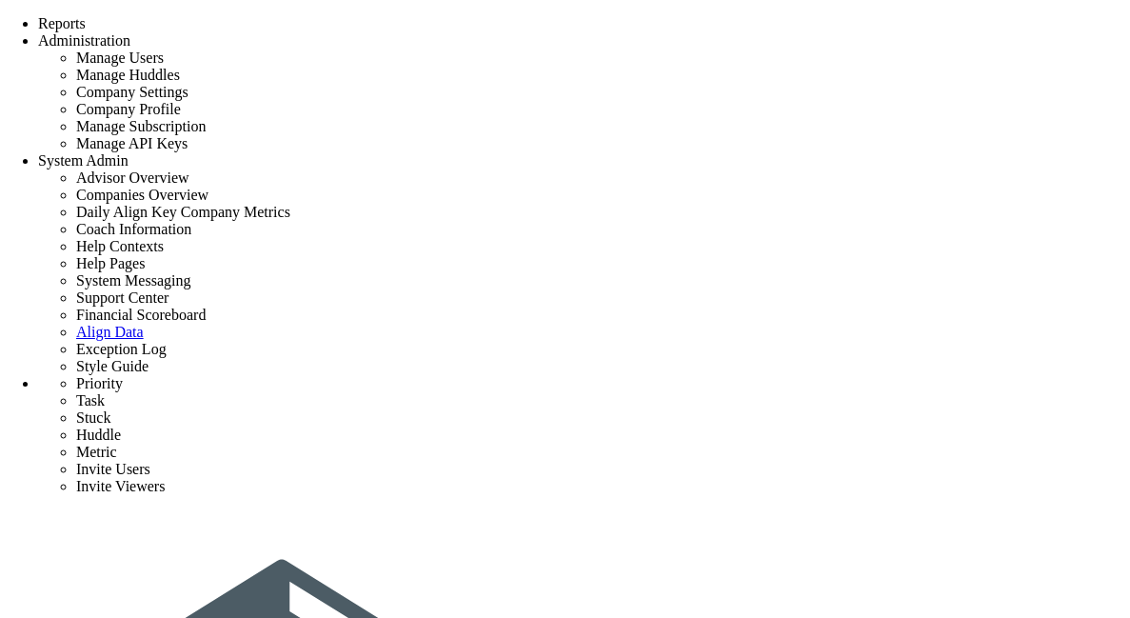
type input "[EMAIL_ADDRESS][DOMAIN_NAME] (Invited)"
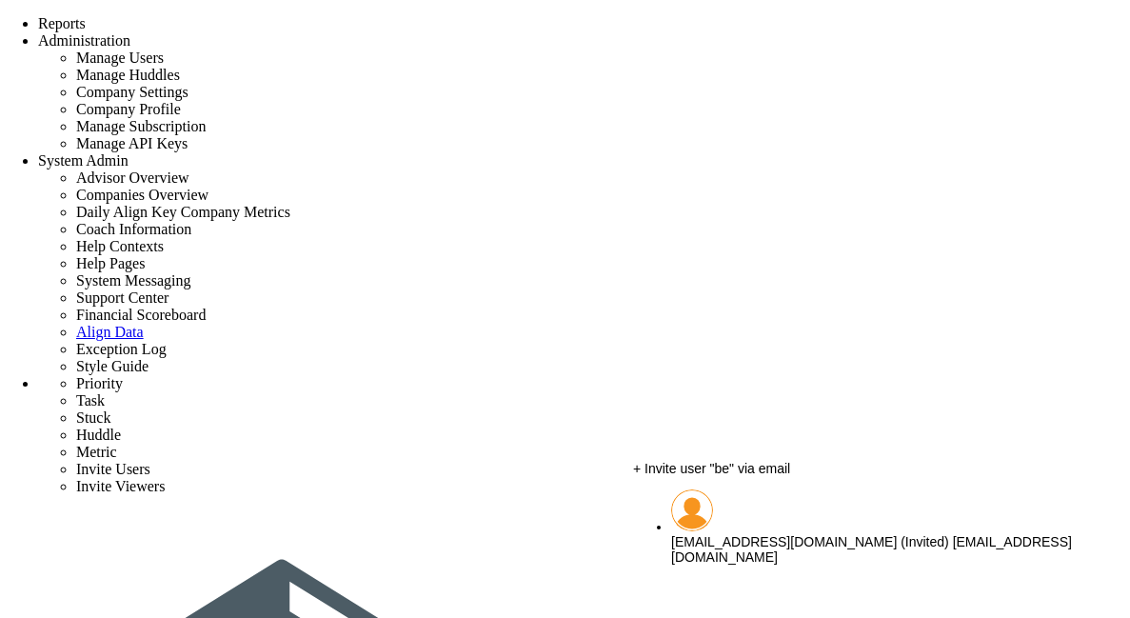
click at [720, 534] on span "[EMAIL_ADDRESS][DOMAIN_NAME] (Invited)" at bounding box center [810, 541] width 278 height 15
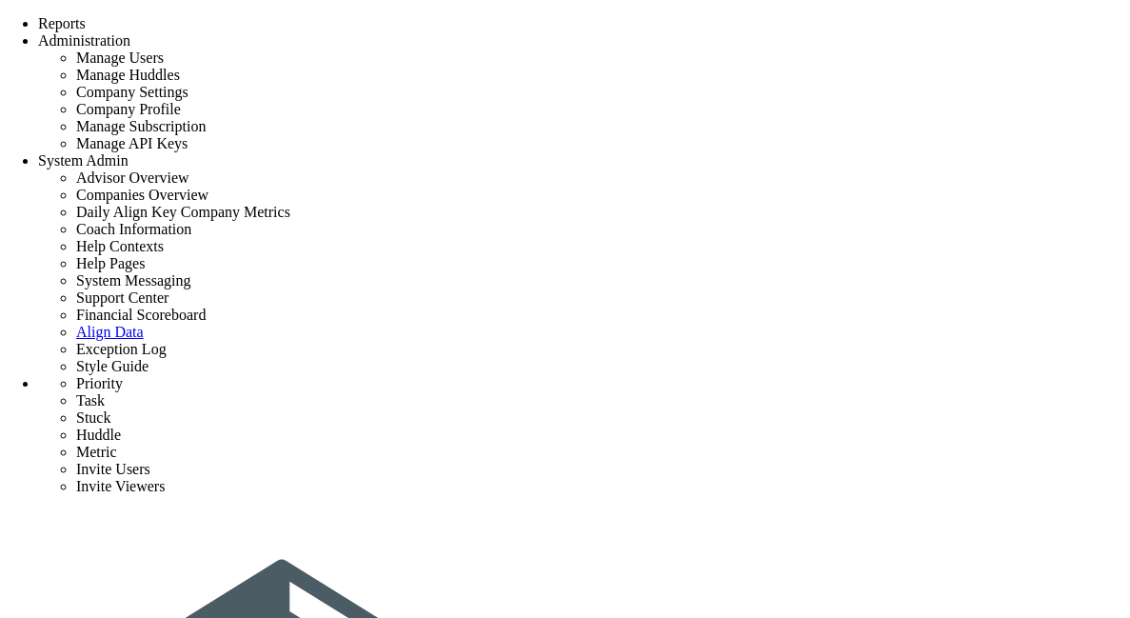
scroll to position [67, 0]
type input "[EMAIL_ADDRESS][DOMAIN_NAME] (Invited)"
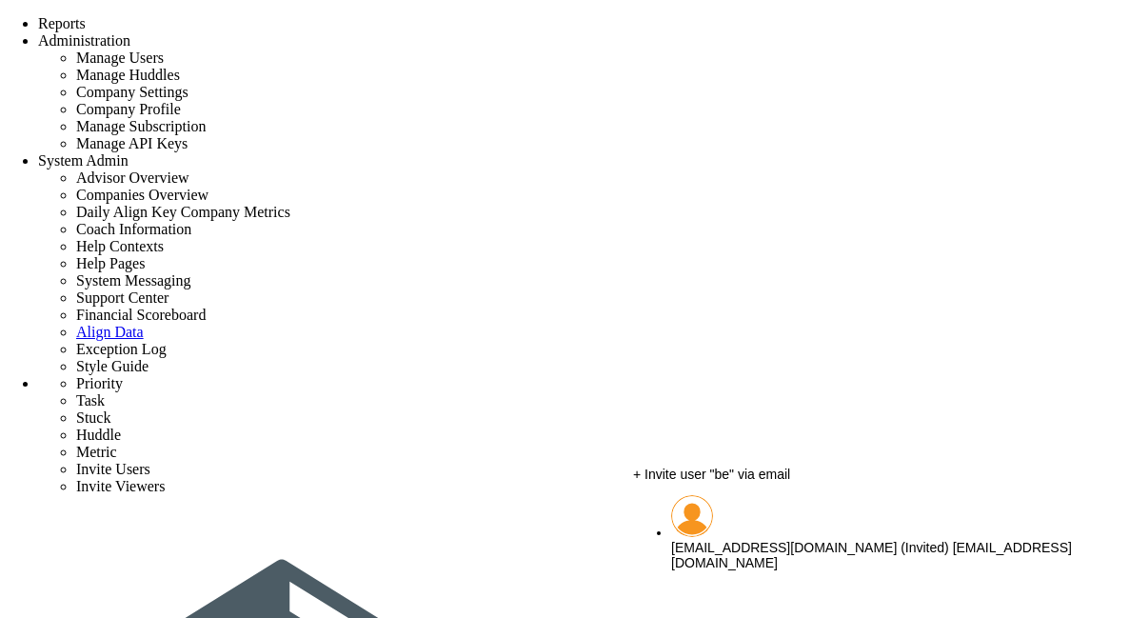
click at [730, 540] on span "[EMAIL_ADDRESS][DOMAIN_NAME] (Invited)" at bounding box center [810, 547] width 278 height 15
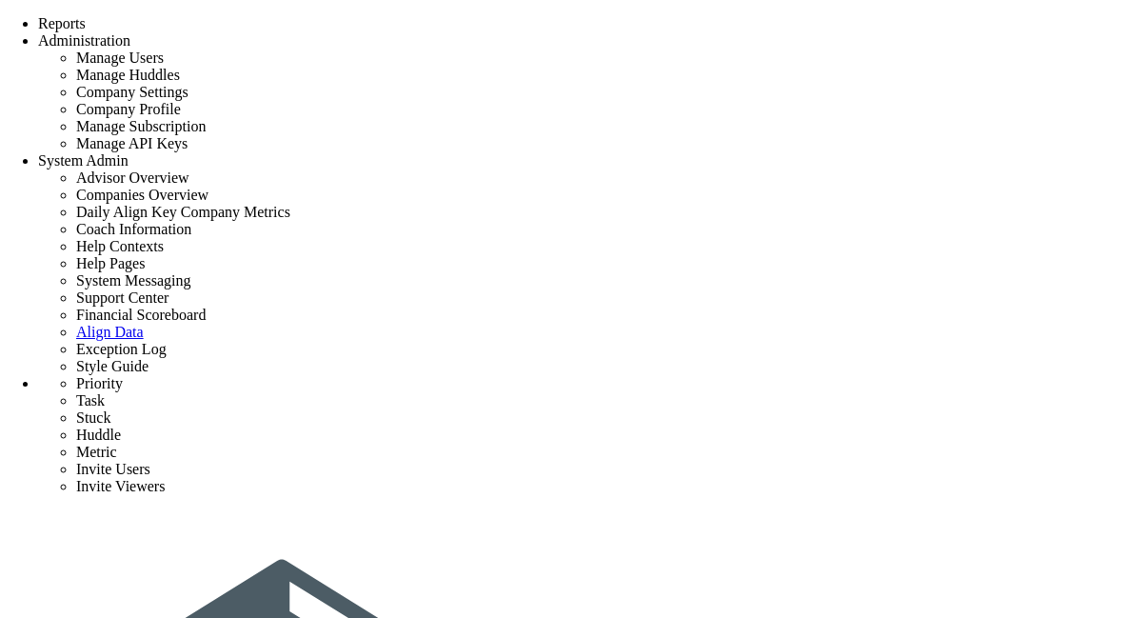
type input "[EMAIL_ADDRESS][DOMAIN_NAME] (Invited)"
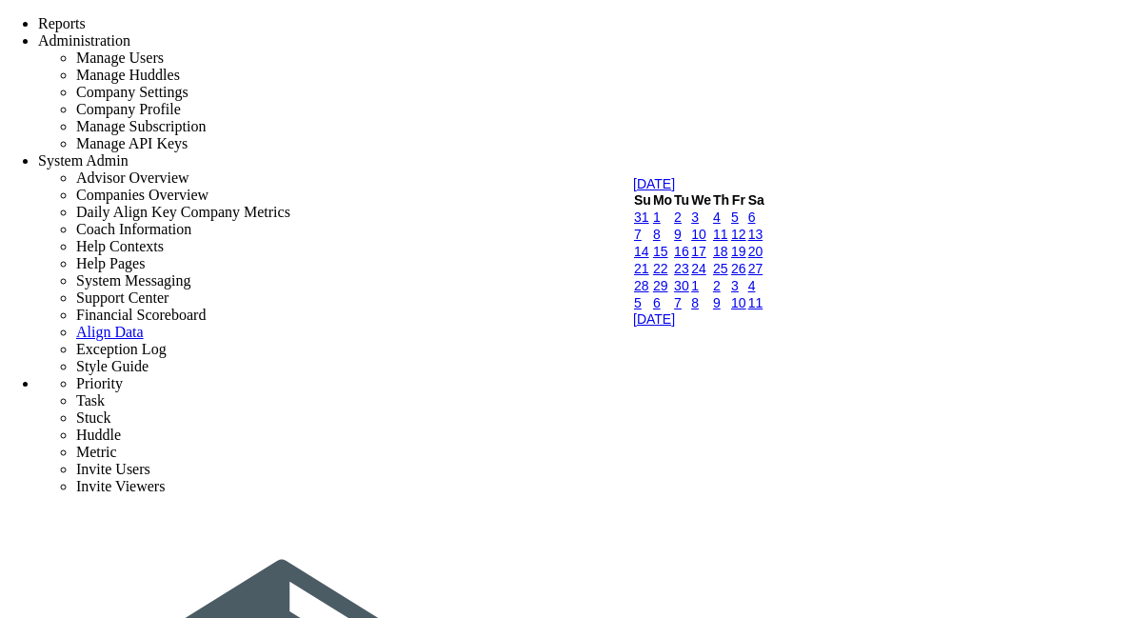
click at [729, 242] on link "11" at bounding box center [720, 234] width 15 height 15
type input "[DATE]"
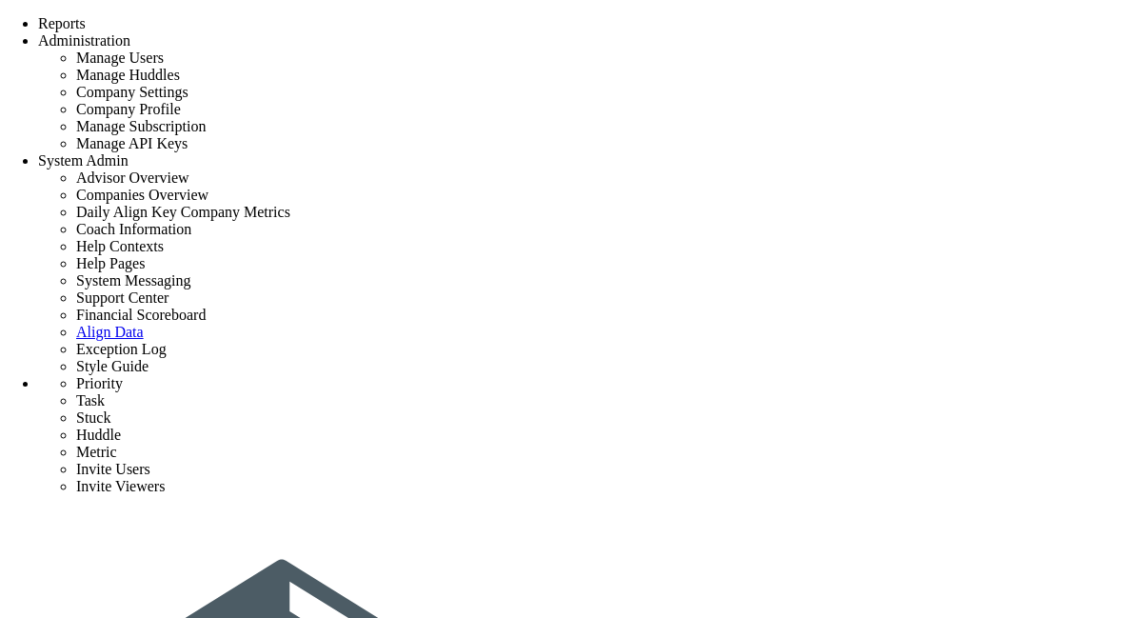
type input "pov 2"
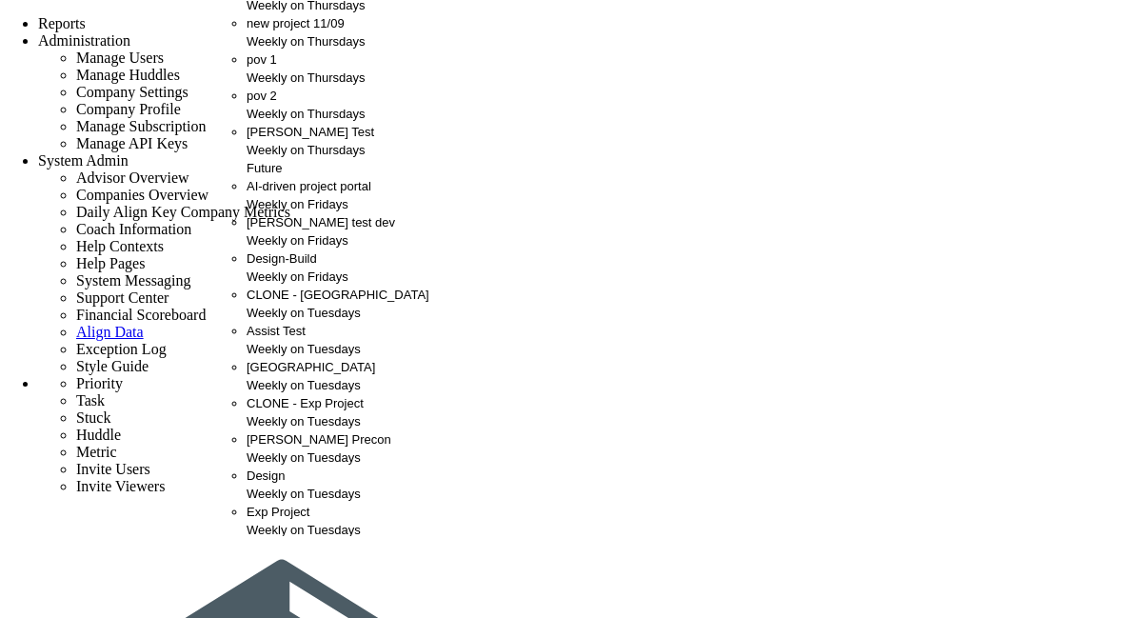
click at [302, 159] on div "[PERSON_NAME] Test Weekly on Thursdays" at bounding box center [351, 141] width 209 height 36
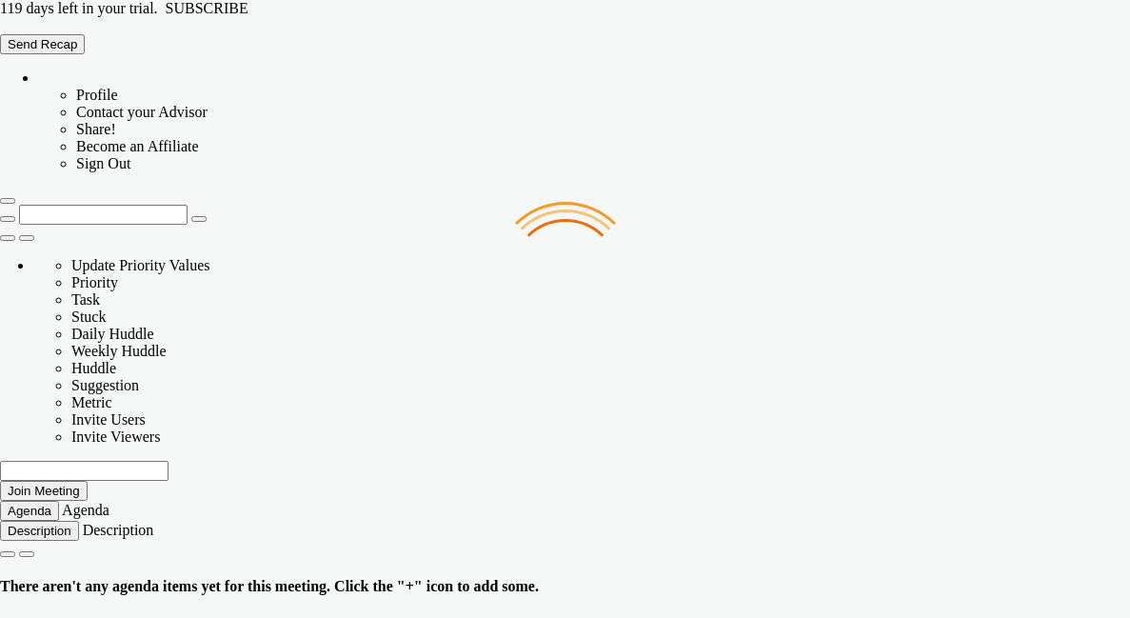
type input "[DATE]"
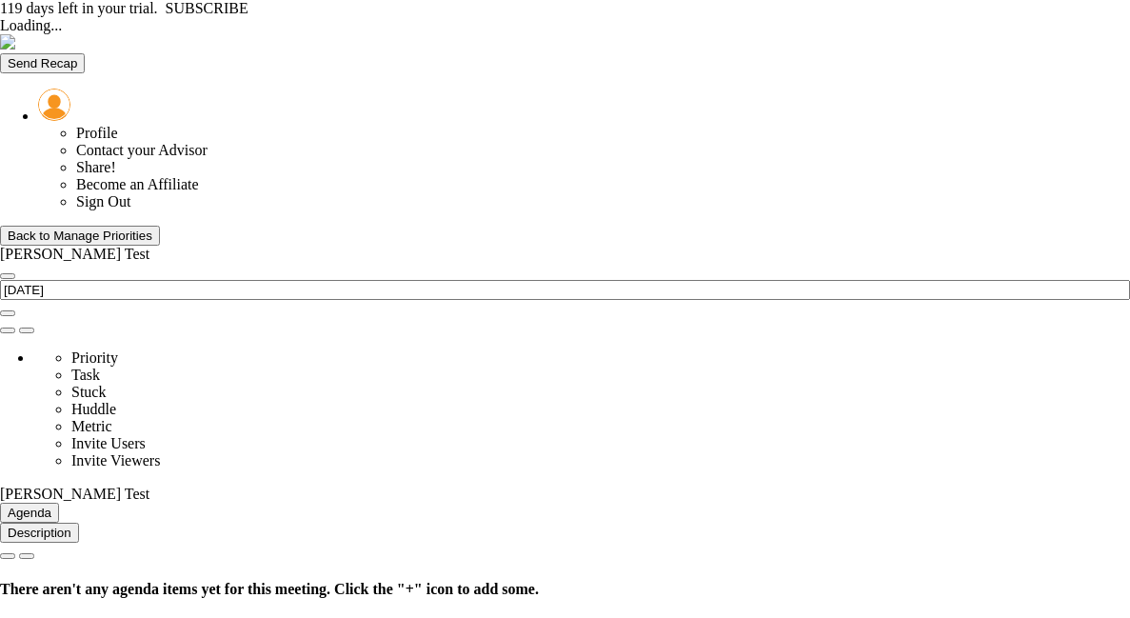
type input "[DATE]"
